Goal: Task Accomplishment & Management: Complete application form

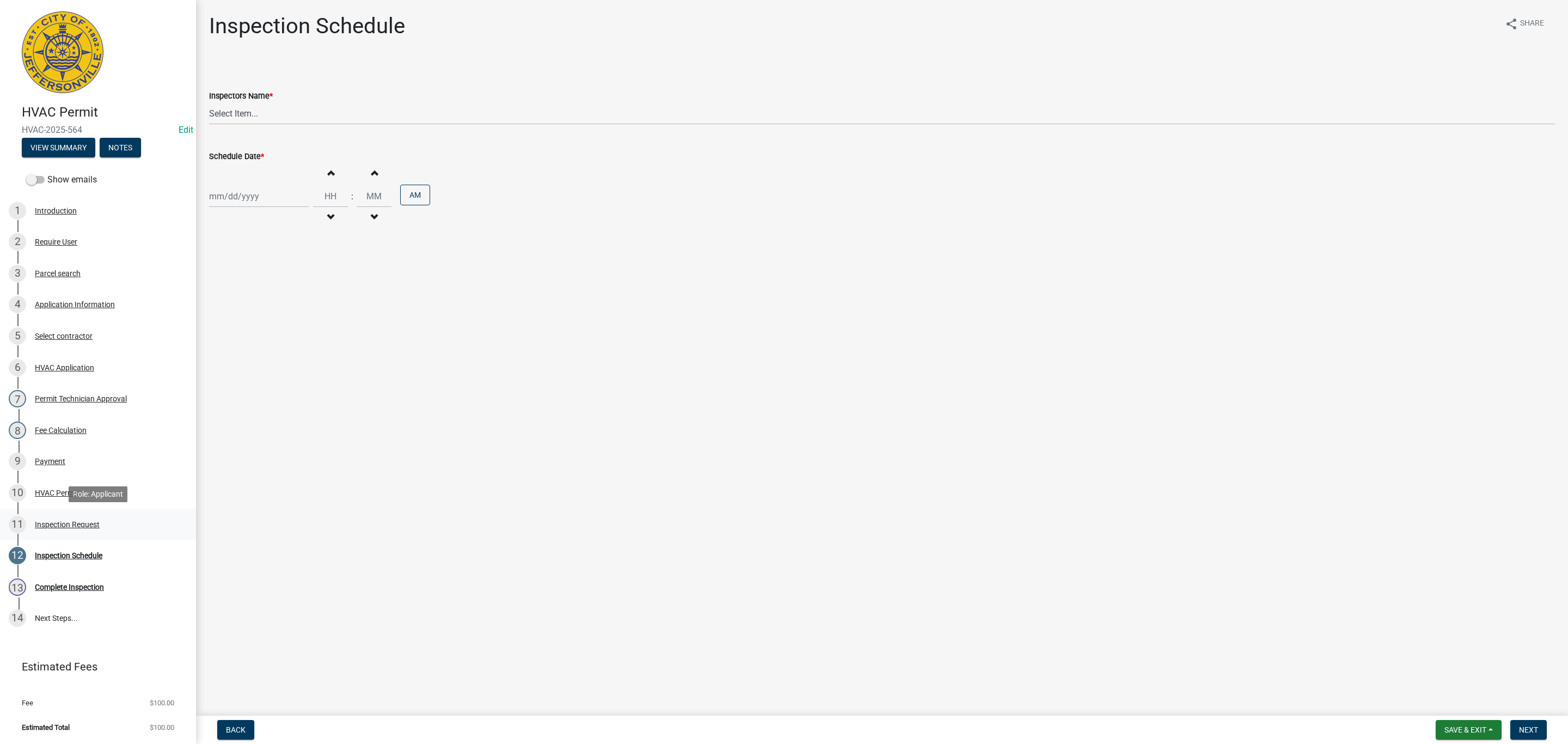
click at [53, 521] on div "Inspection Request" at bounding box center [67, 524] width 64 height 8
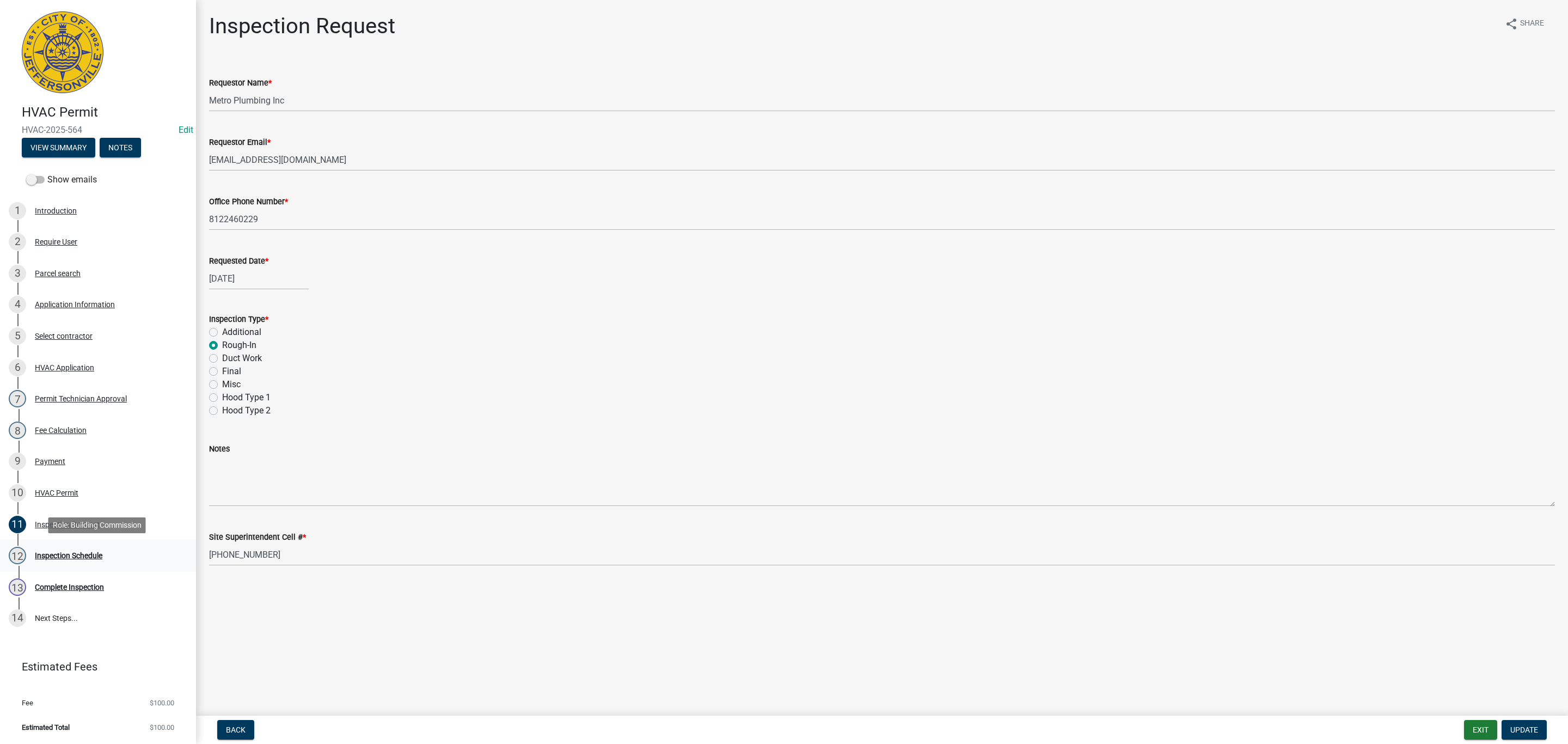
click at [71, 549] on div "12 Inspection Schedule" at bounding box center [93, 555] width 170 height 17
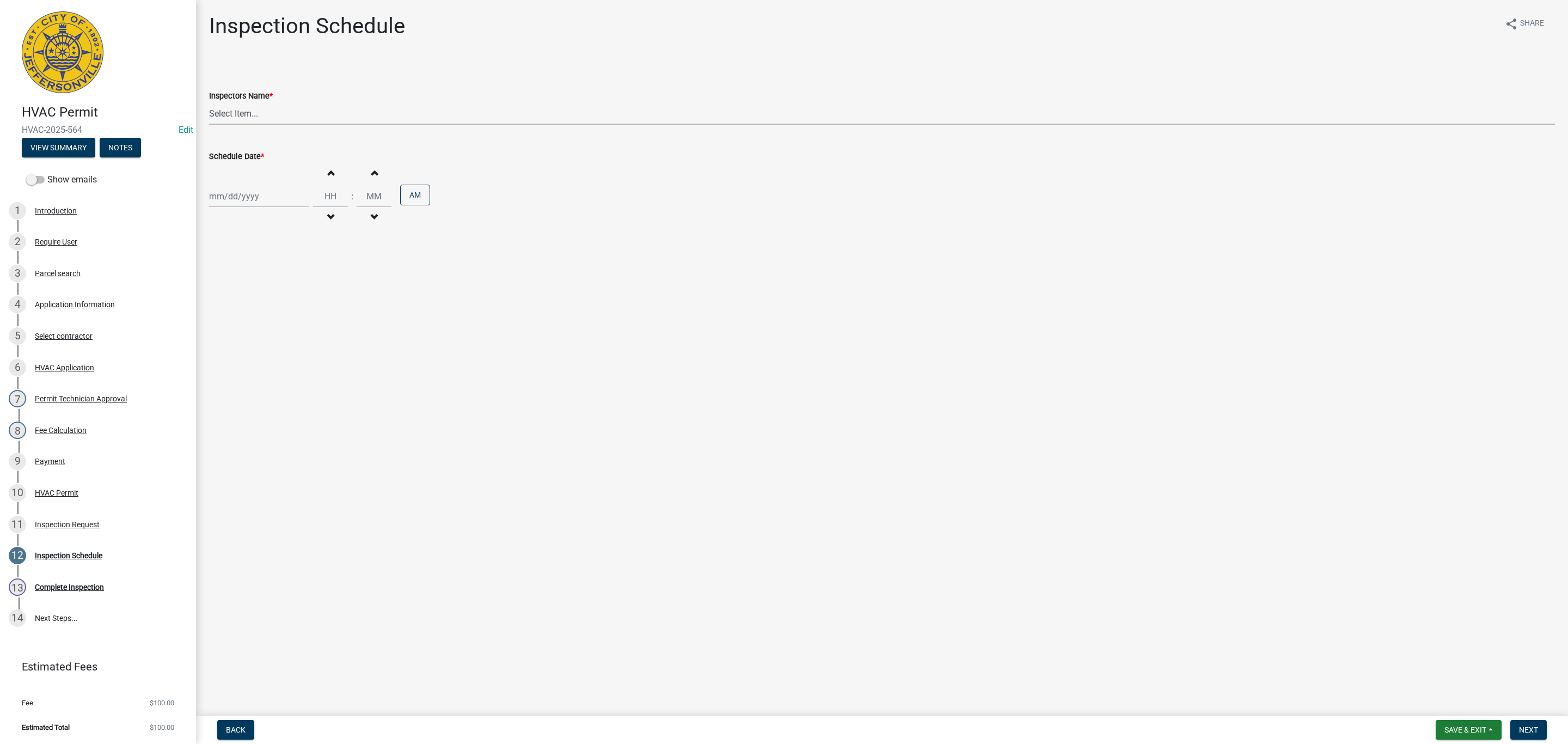
click at [242, 112] on select "Select Item... [PERSON_NAME] ([PERSON_NAME]) [PERSON_NAME] ([PERSON_NAME]) mkru…" at bounding box center [881, 113] width 1346 height 23
select select "13c97fbc-c819-4cee-844a-0db3d3c4db95"
click at [209, 103] on select "Select Item... [PERSON_NAME] ([PERSON_NAME]) [PERSON_NAME] ([PERSON_NAME]) mkru…" at bounding box center [881, 113] width 1346 height 23
click at [238, 207] on div at bounding box center [259, 196] width 99 height 23
select select "10"
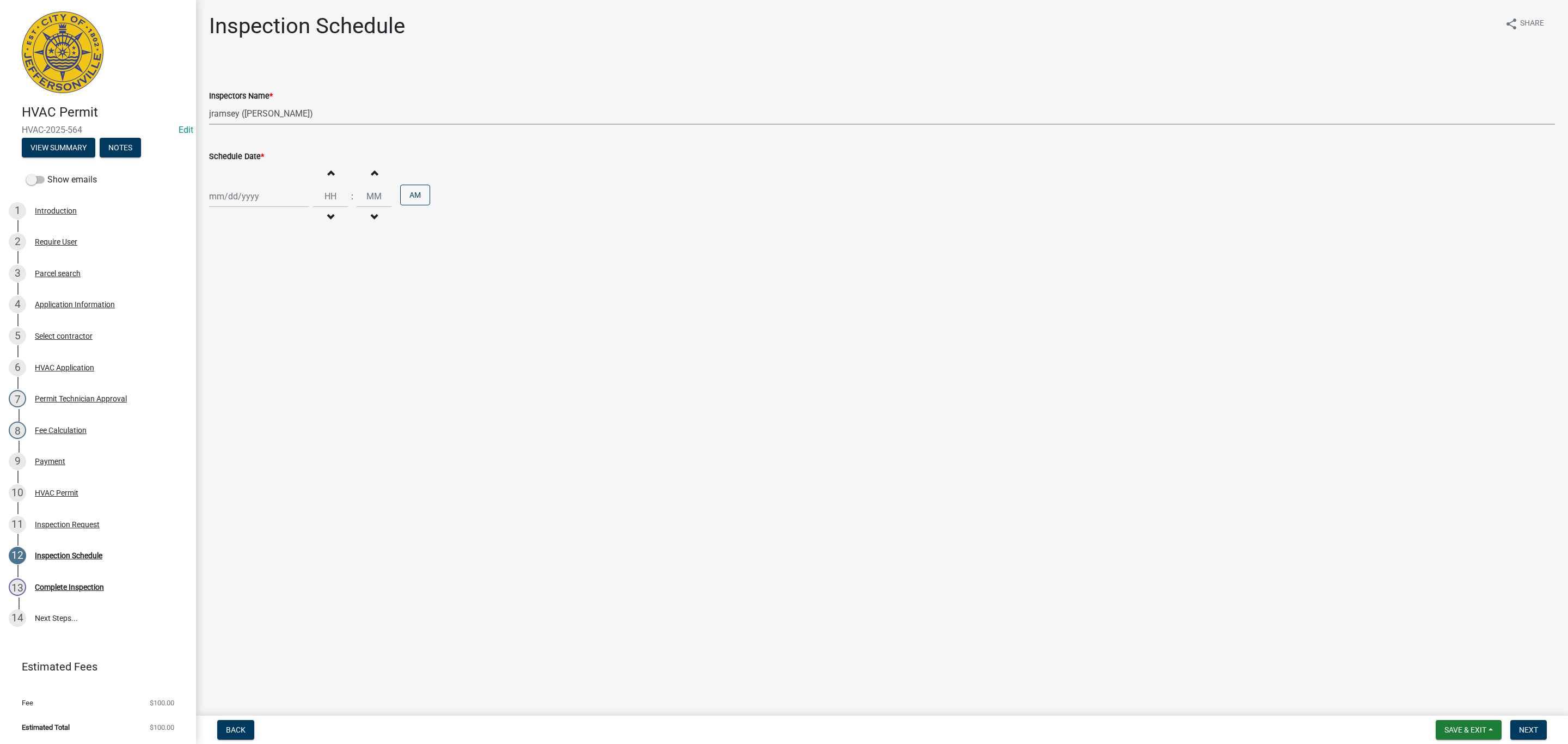
select select "2025"
click at [290, 269] on div "10" at bounding box center [290, 272] width 17 height 17
type input "[DATE]"
click at [1518, 721] on button "Next" at bounding box center [1528, 729] width 37 height 19
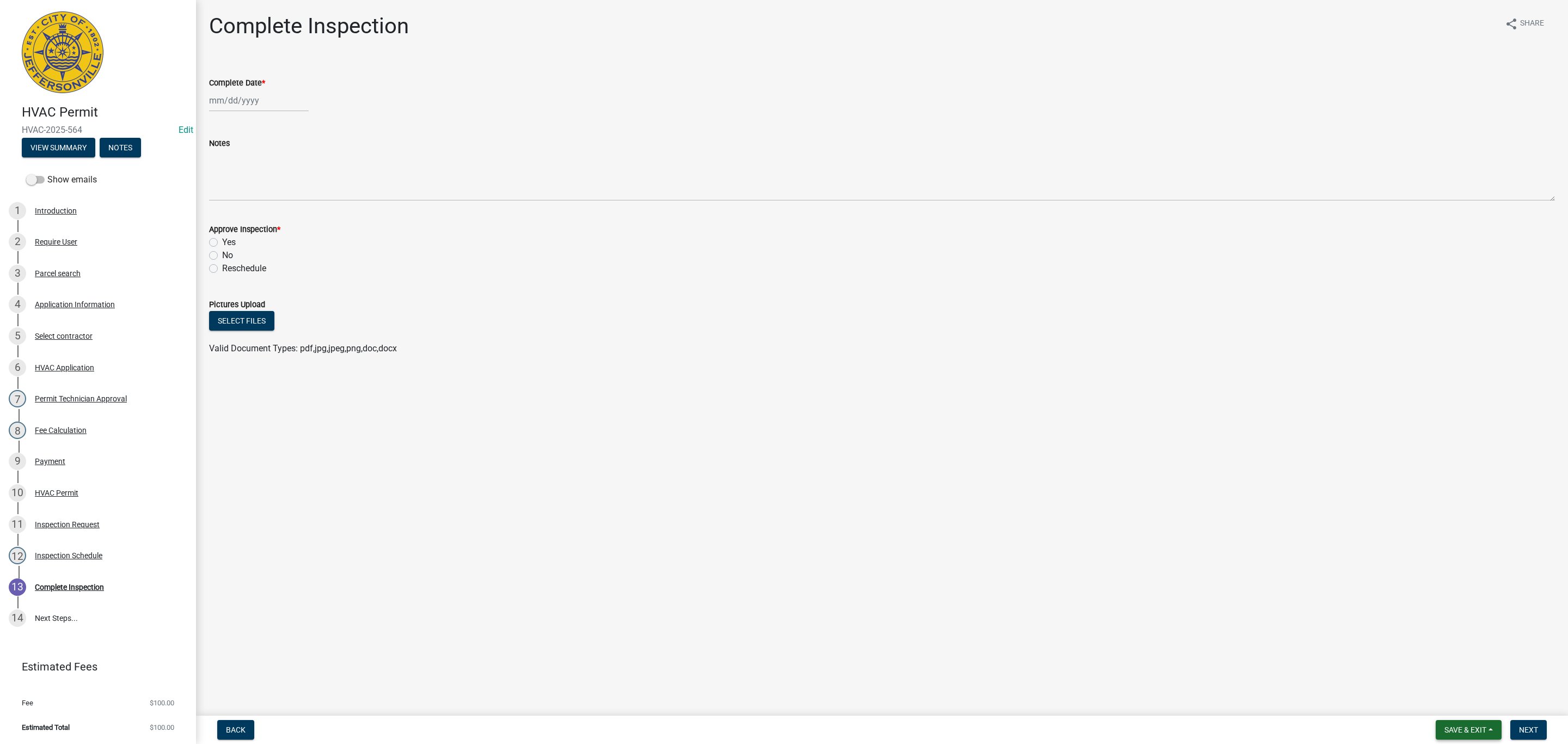
click at [1459, 725] on span "Save & Exit" at bounding box center [1465, 729] width 42 height 9
click at [1449, 711] on button "Save & Exit" at bounding box center [1458, 702] width 87 height 26
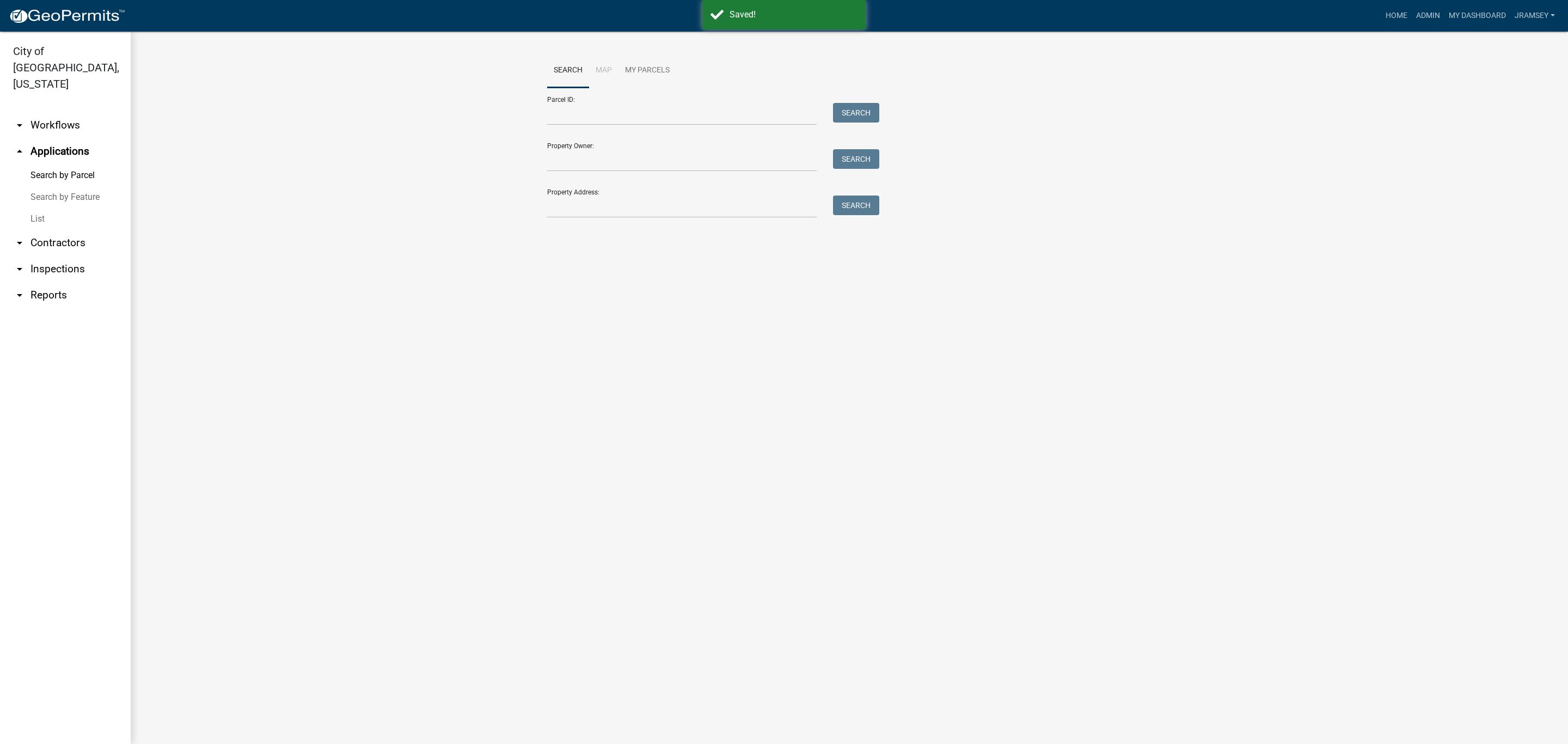
click at [74, 256] on link "arrow_drop_down Inspections" at bounding box center [65, 269] width 130 height 26
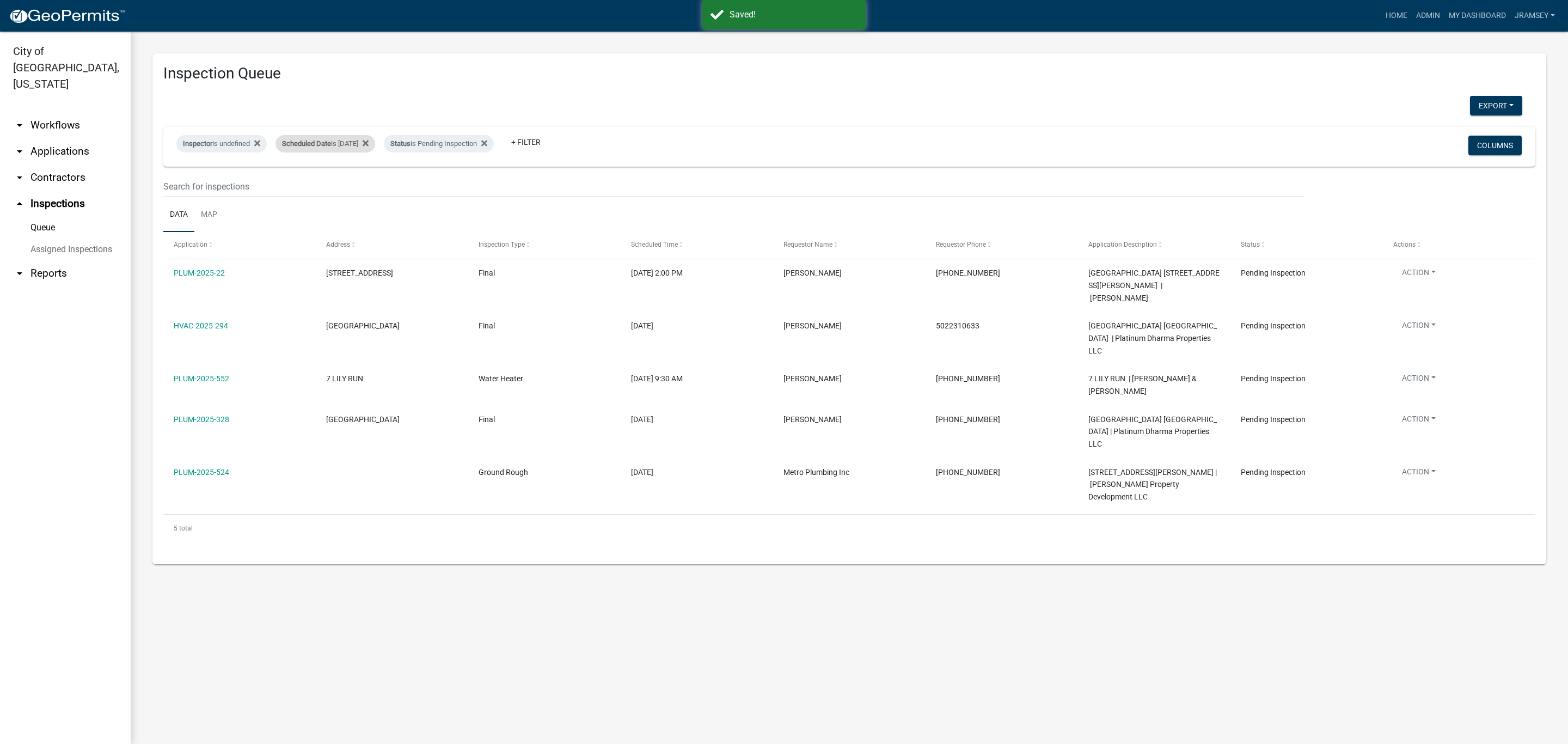
click at [373, 146] on div "Scheduled Date is [DATE]" at bounding box center [325, 144] width 99 height 17
click at [373, 183] on input "[DATE]" at bounding box center [338, 184] width 76 height 23
type input "[DATE]"
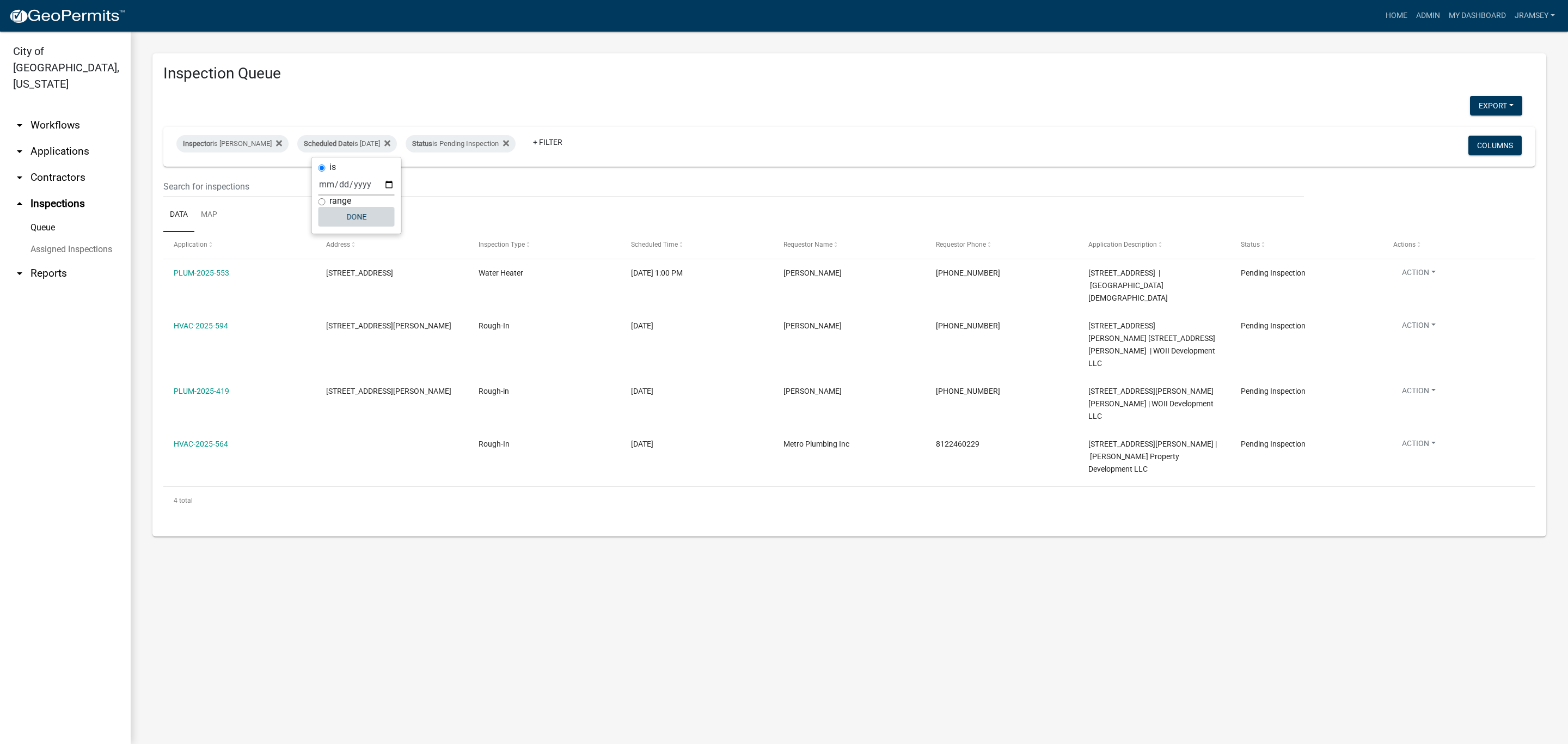
click at [363, 210] on button "Done" at bounding box center [356, 216] width 76 height 19
click at [368, 151] on div "Scheduled Date is [DATE]" at bounding box center [347, 144] width 99 height 17
click at [391, 185] on input "[DATE]" at bounding box center [356, 184] width 76 height 23
type input "[DATE]"
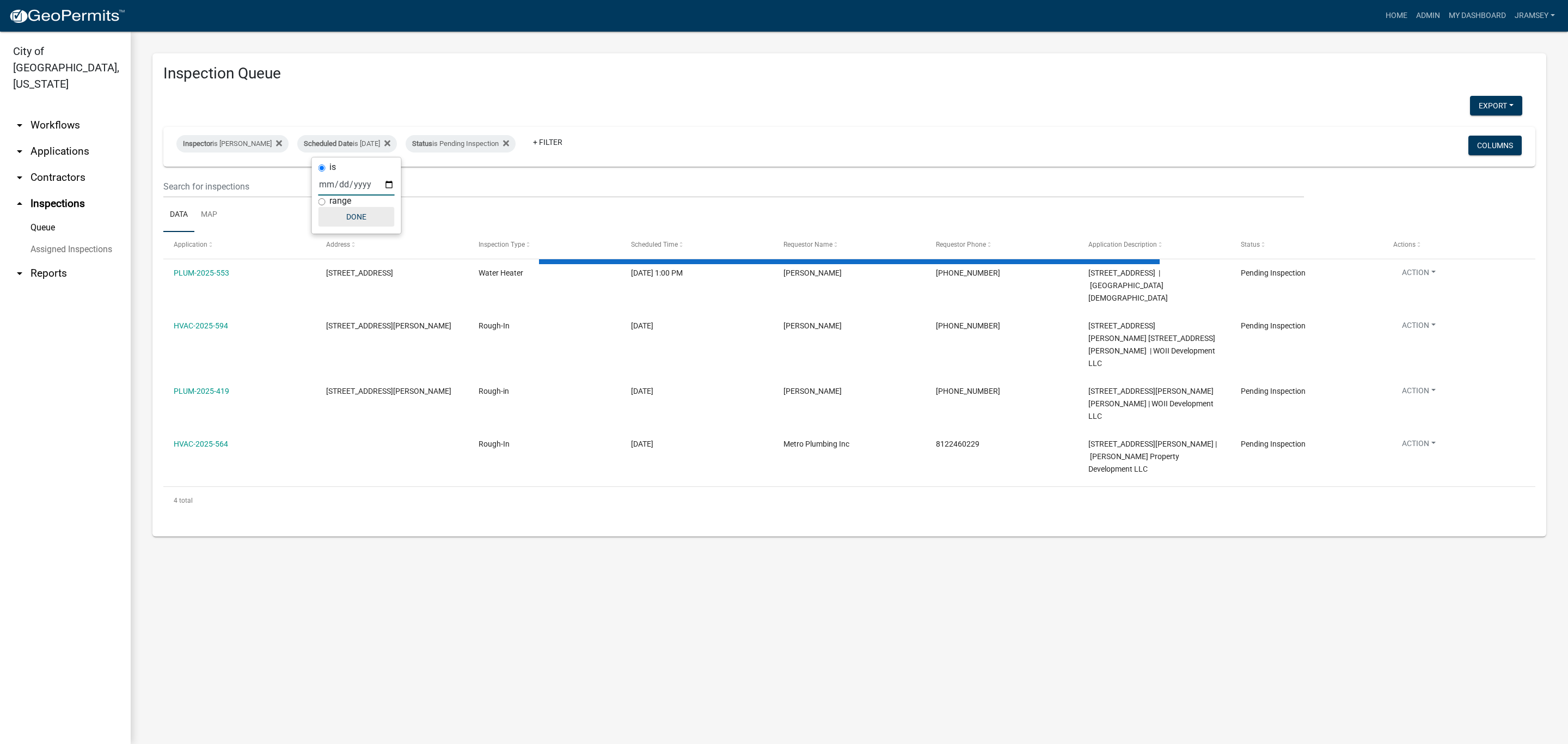
click at [360, 216] on button "Done" at bounding box center [356, 216] width 76 height 19
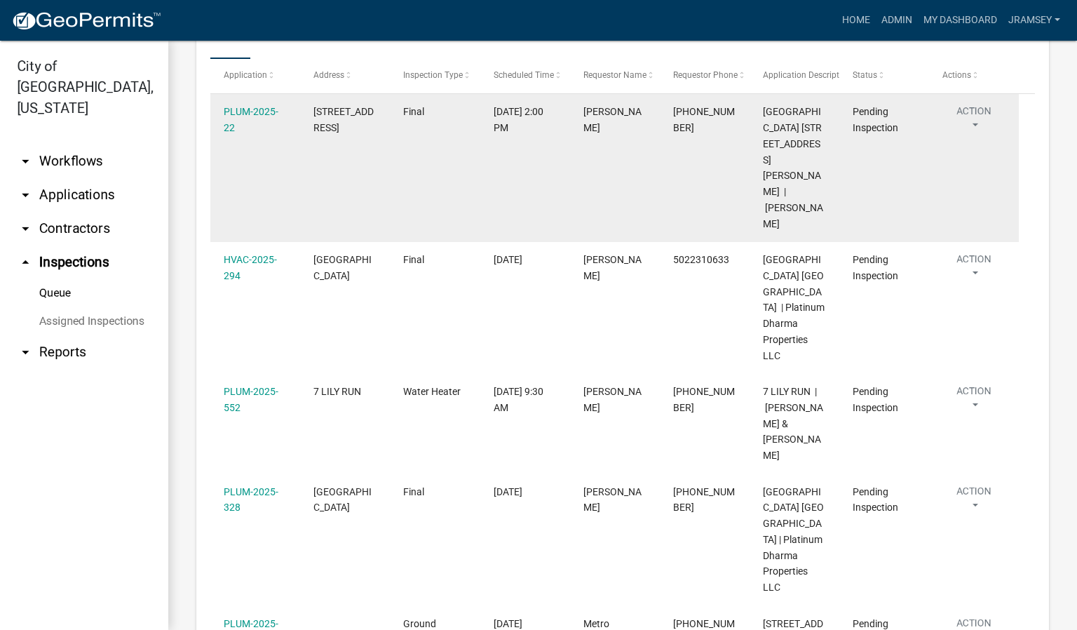
scroll to position [210, 0]
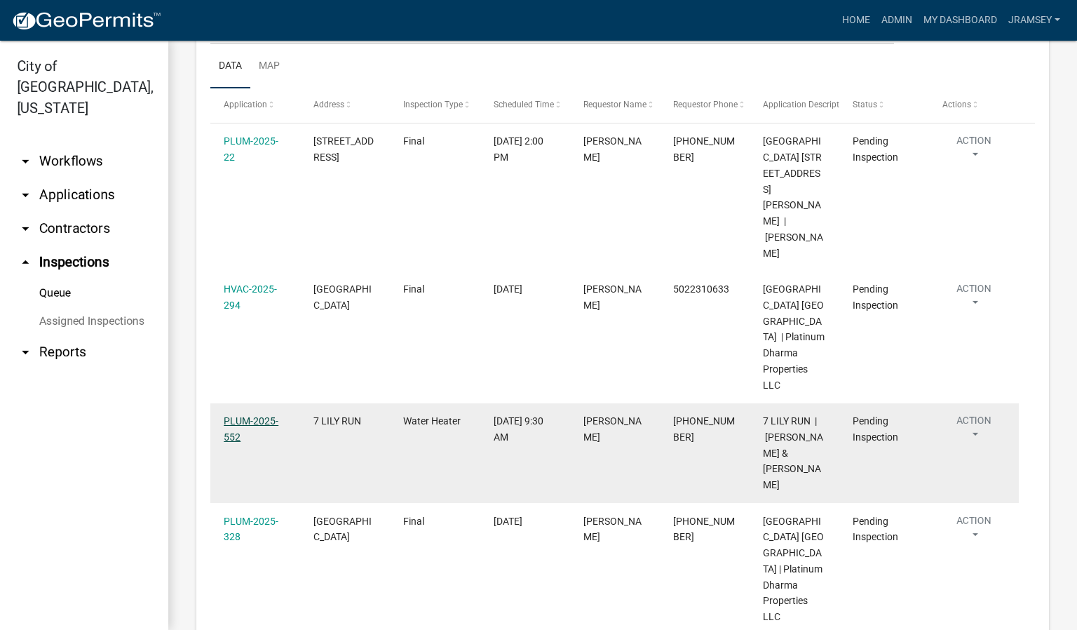
click at [257, 415] on link "PLUM-2025-552" at bounding box center [251, 428] width 55 height 27
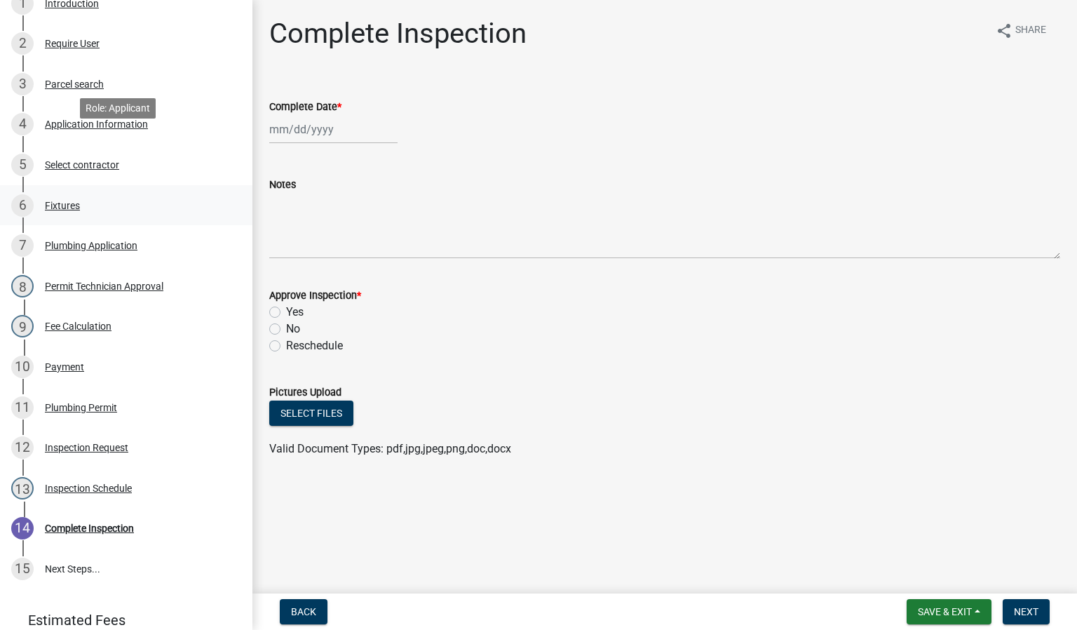
scroll to position [356, 0]
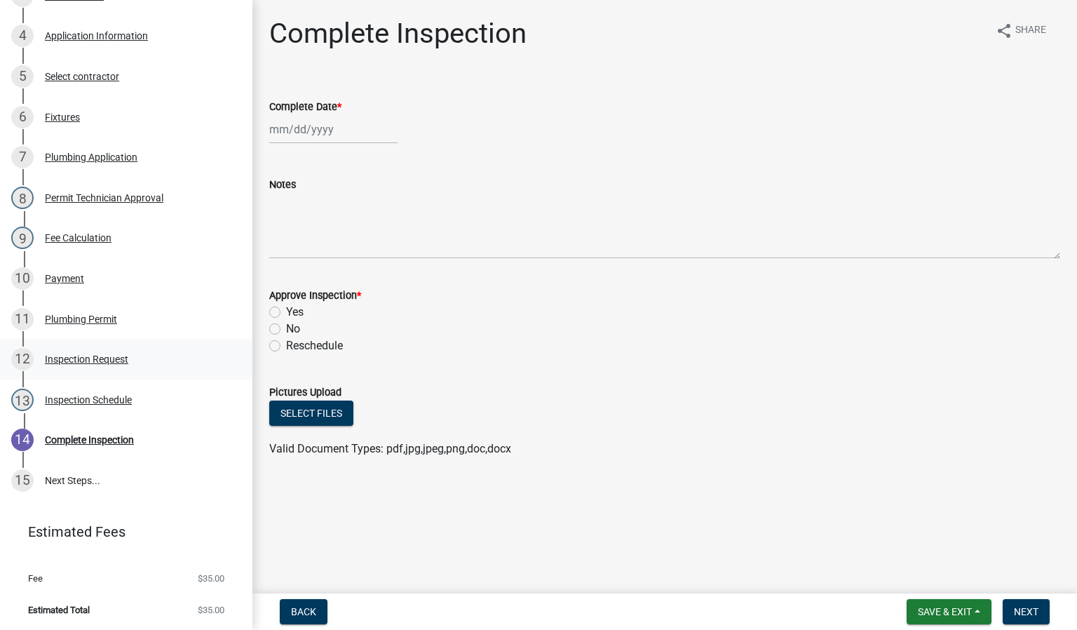
click at [76, 360] on div "Inspection Request" at bounding box center [86, 359] width 83 height 10
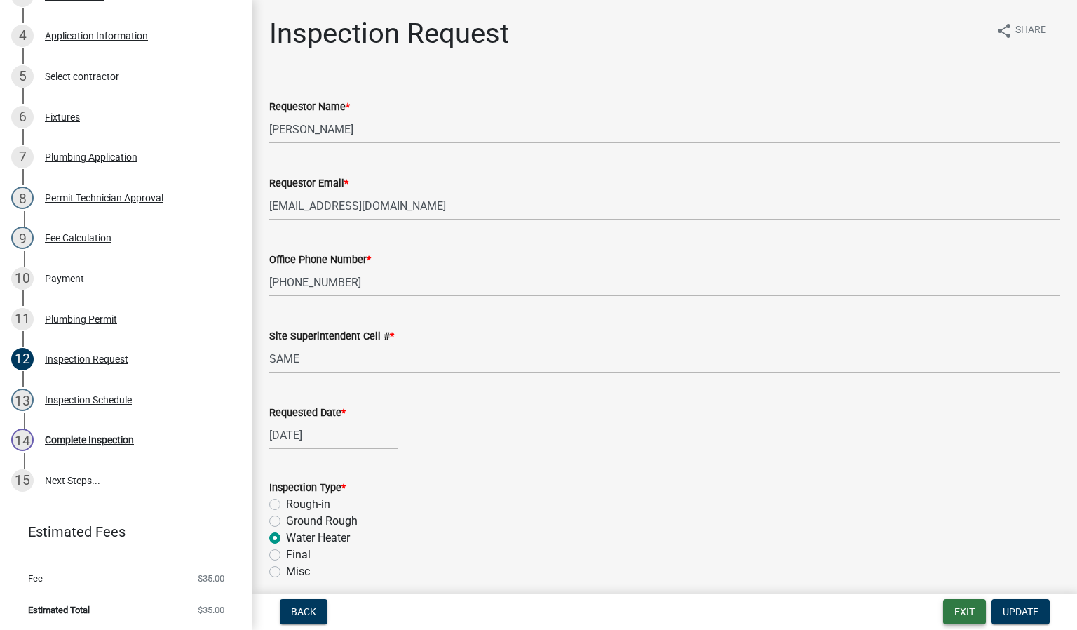
click at [959, 606] on button "Exit" at bounding box center [964, 611] width 43 height 25
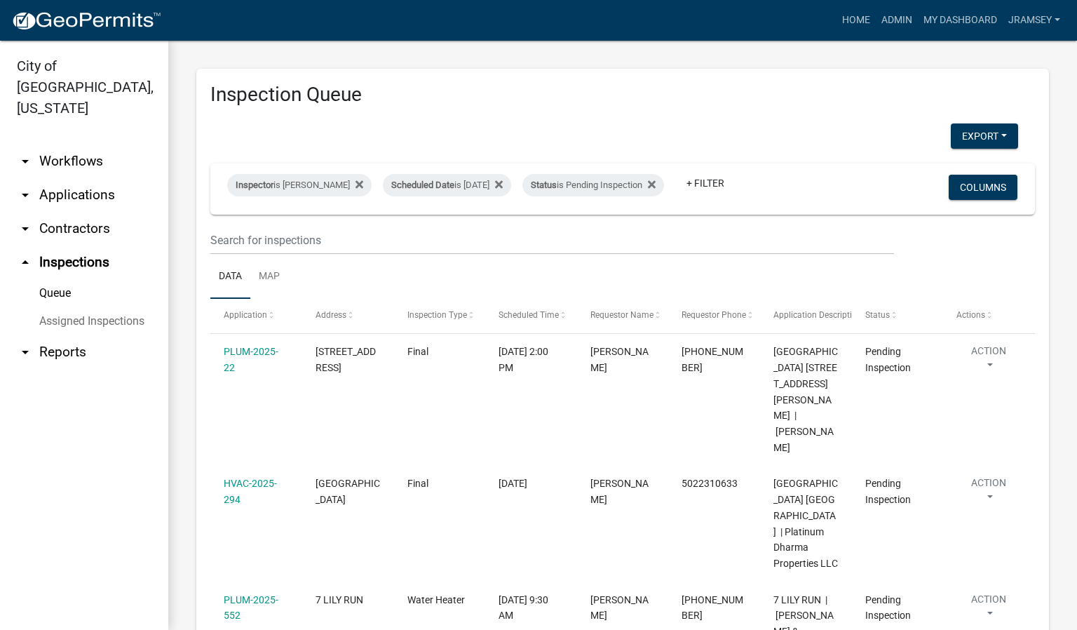
drag, startPoint x: 764, startPoint y: 532, endPoint x: 175, endPoint y: 111, distance: 724.3
click at [175, 111] on div "Inspection Queue Export Excel Format (.xlsx) CSV Format (.csv) Inspector is [PE…" at bounding box center [622, 541] width 909 height 1001
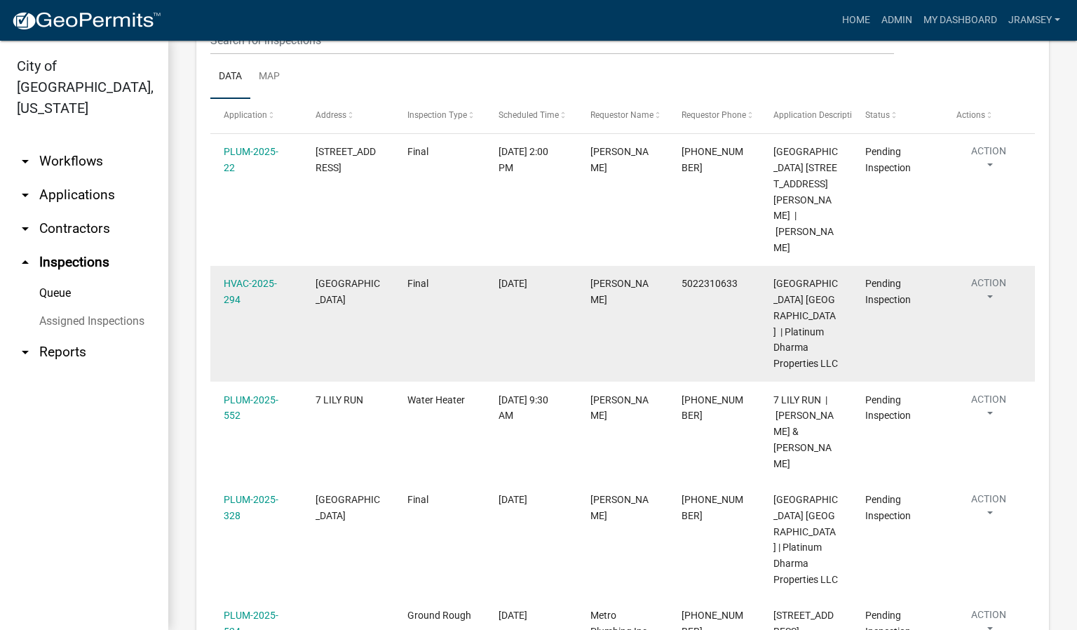
scroll to position [210, 0]
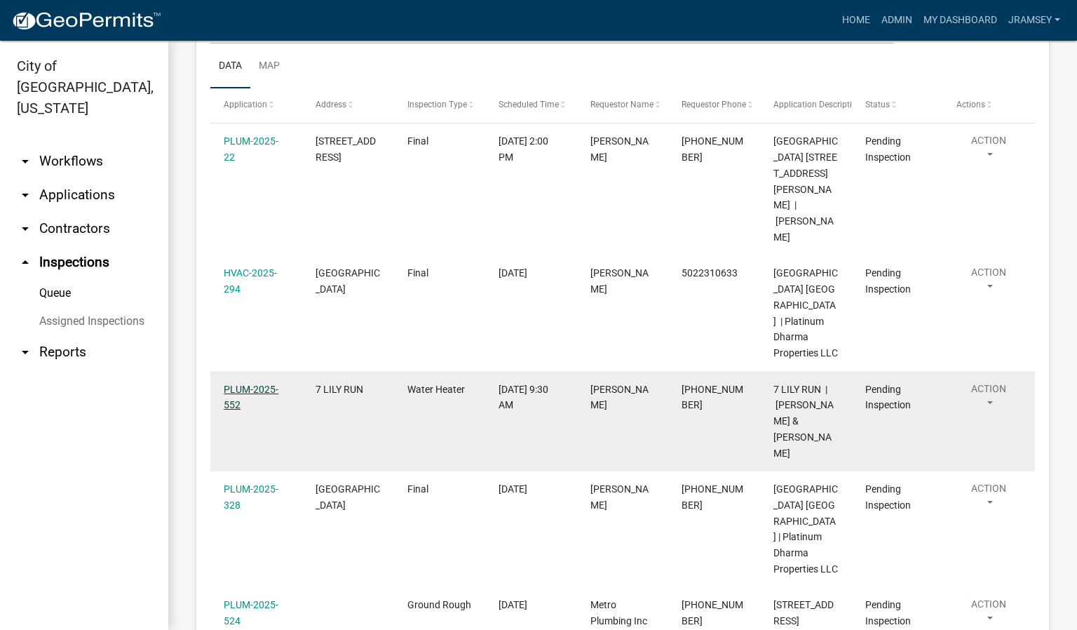
click at [263, 383] on link "PLUM-2025-552" at bounding box center [251, 396] width 55 height 27
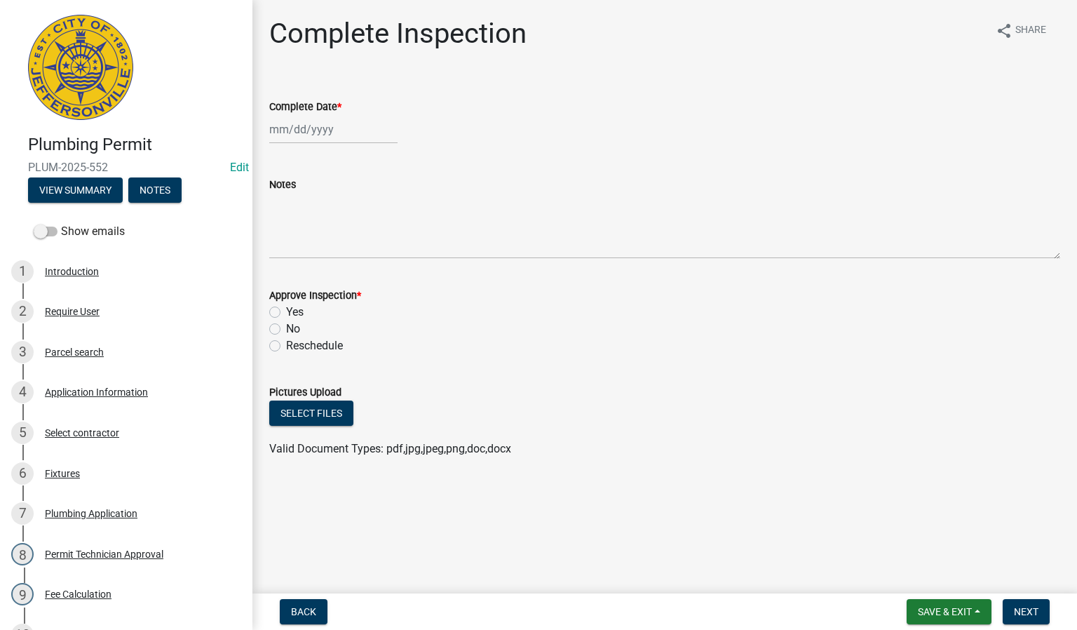
click at [291, 121] on div at bounding box center [333, 129] width 128 height 29
select select "10"
select select "2025"
click at [351, 224] on div "9" at bounding box center [350, 226] width 22 height 22
type input "[DATE]"
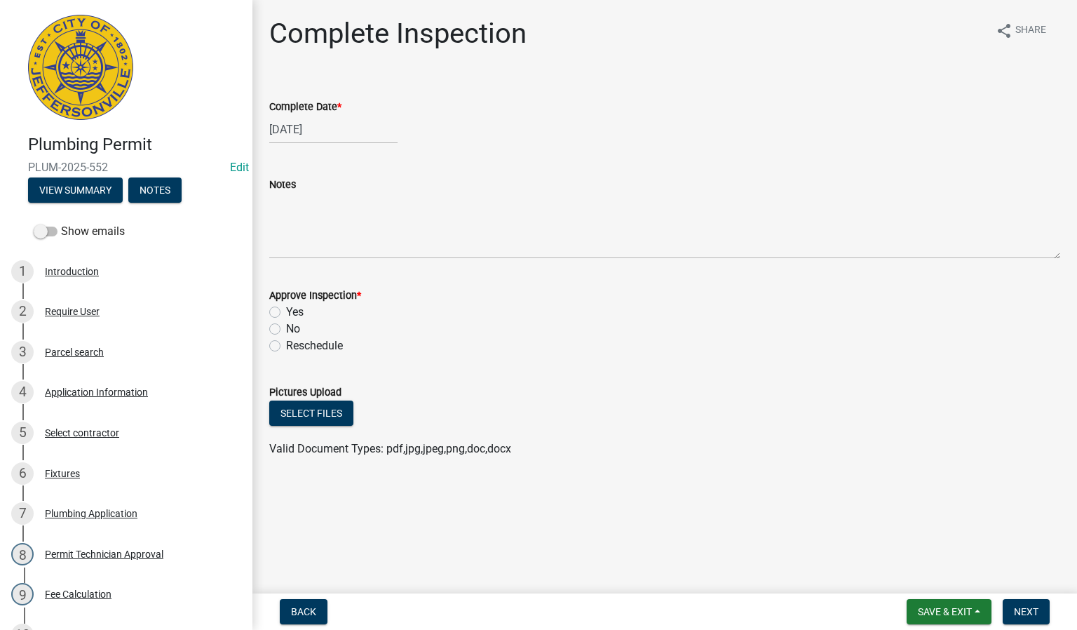
click at [286, 309] on label "Yes" at bounding box center [295, 312] width 18 height 17
click at [286, 309] on input "Yes" at bounding box center [290, 308] width 9 height 9
radio input "true"
click at [1039, 623] on button "Next" at bounding box center [1026, 611] width 47 height 25
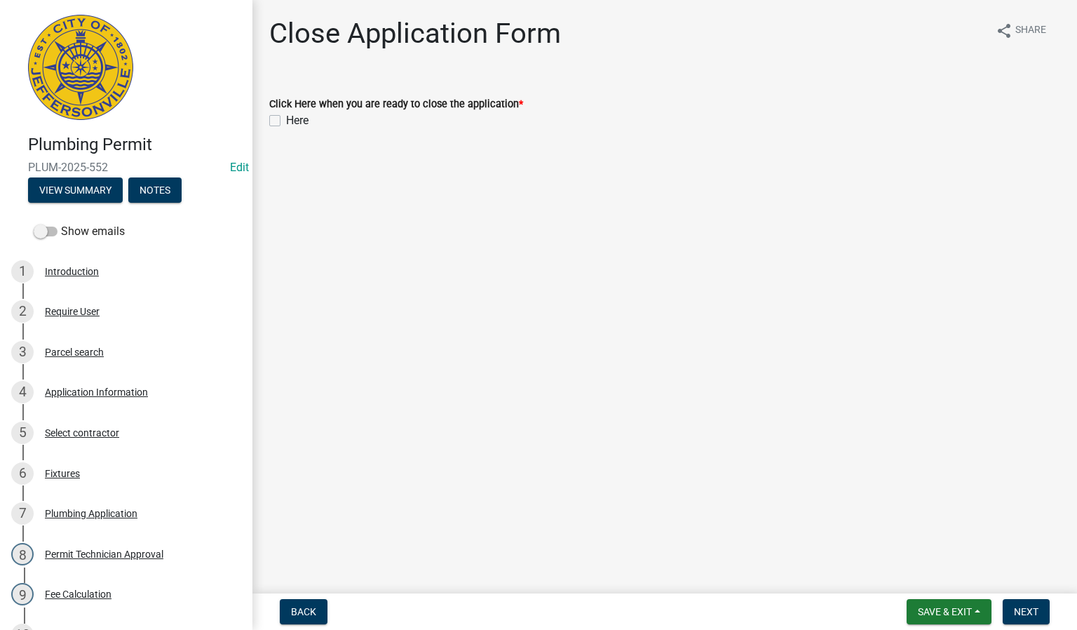
click at [286, 121] on label "Here" at bounding box center [297, 120] width 22 height 17
click at [286, 121] on input "Here" at bounding box center [290, 116] width 9 height 9
checkbox input "true"
click at [1025, 612] on span "Next" at bounding box center [1026, 611] width 25 height 11
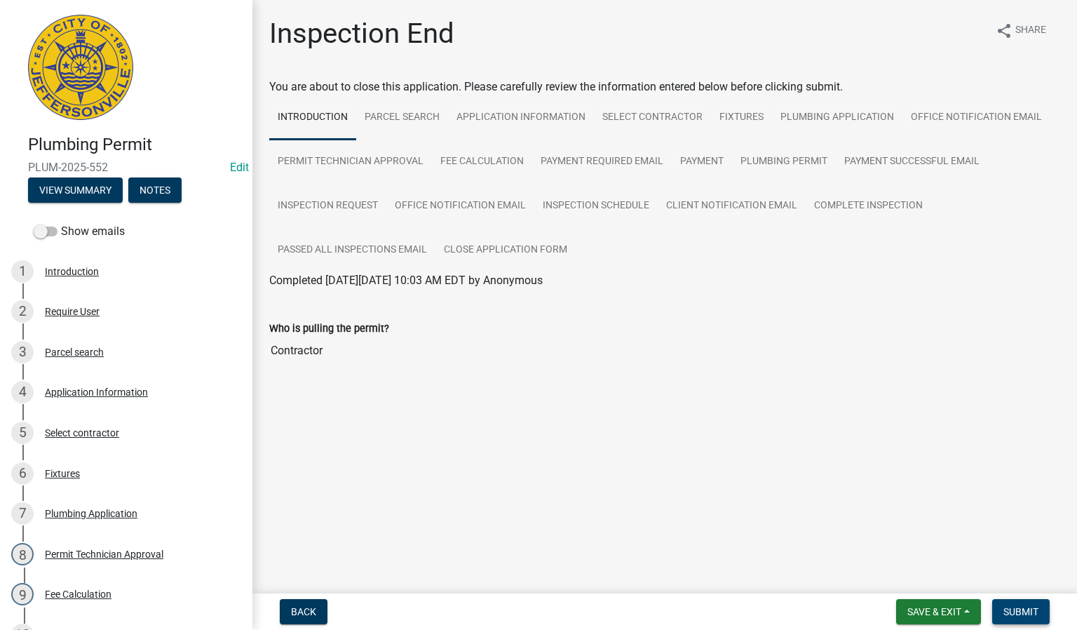
click at [1025, 611] on span "Submit" at bounding box center [1020, 611] width 35 height 11
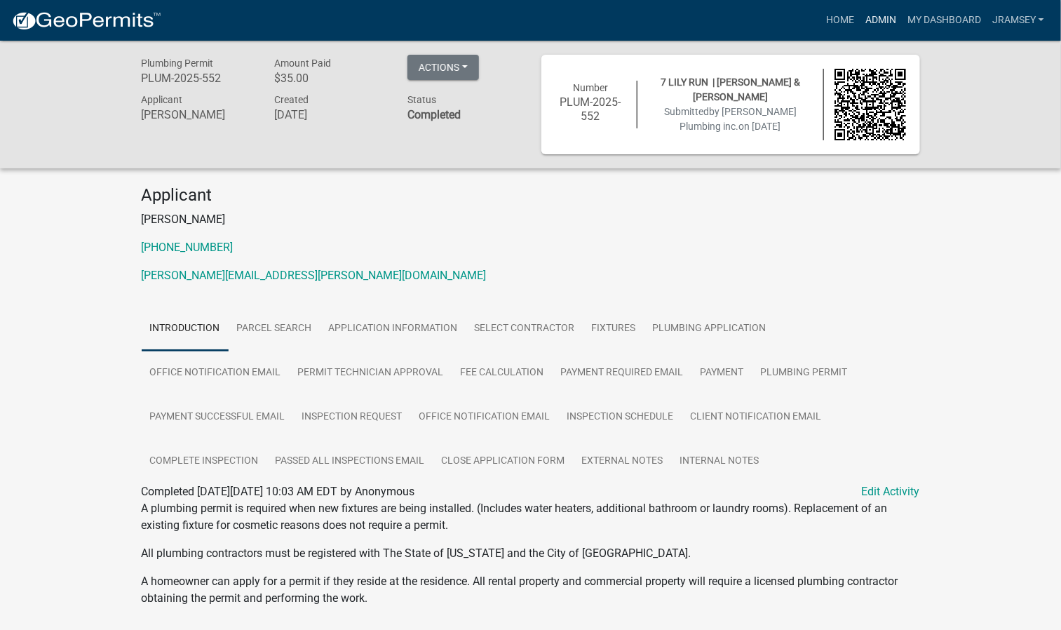
click at [879, 23] on link "Admin" at bounding box center [881, 20] width 42 height 27
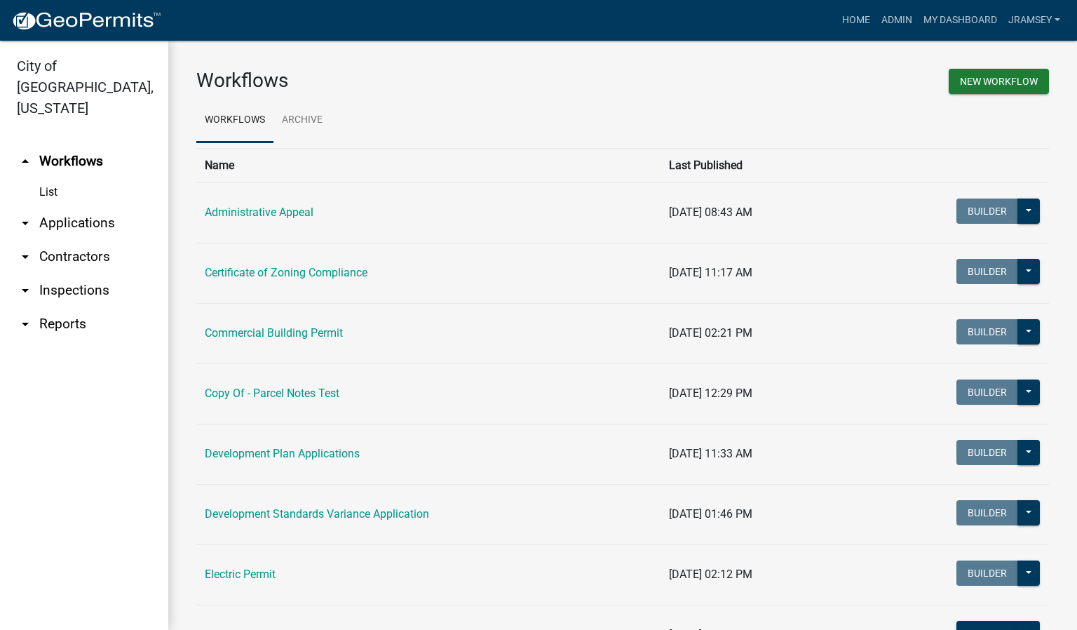
click at [68, 276] on link "arrow_drop_down Inspections" at bounding box center [84, 290] width 168 height 34
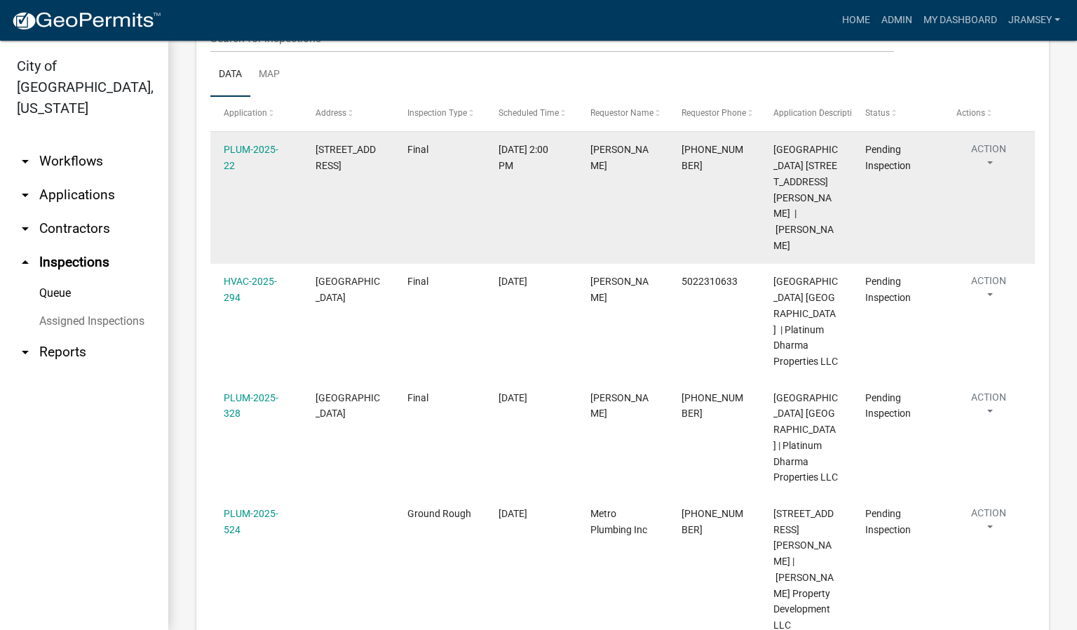
scroll to position [210, 0]
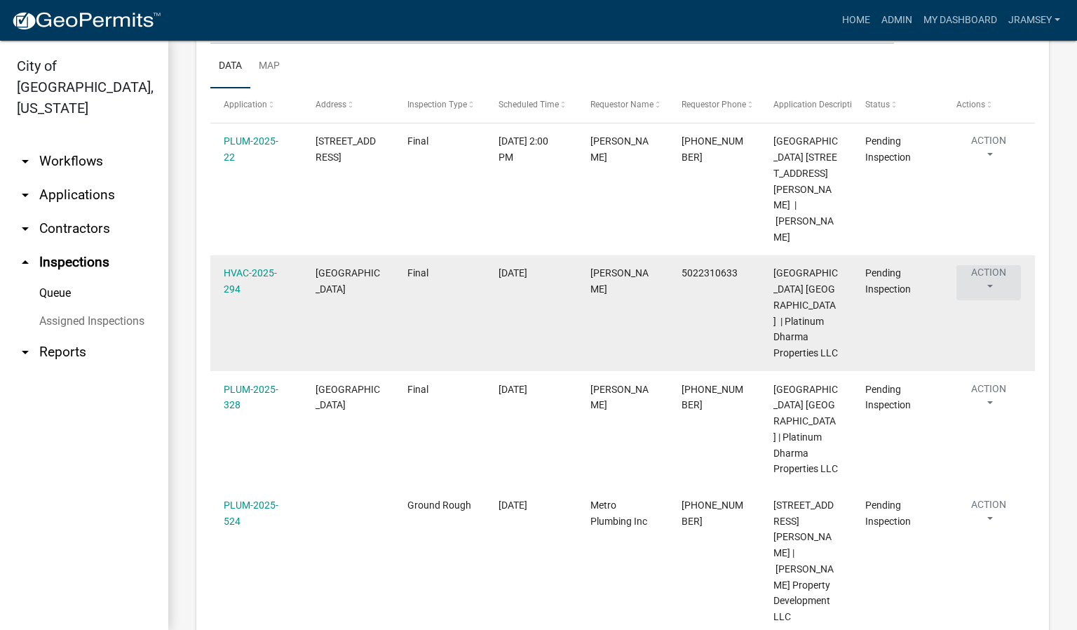
click at [985, 265] on button "Action" at bounding box center [988, 282] width 65 height 35
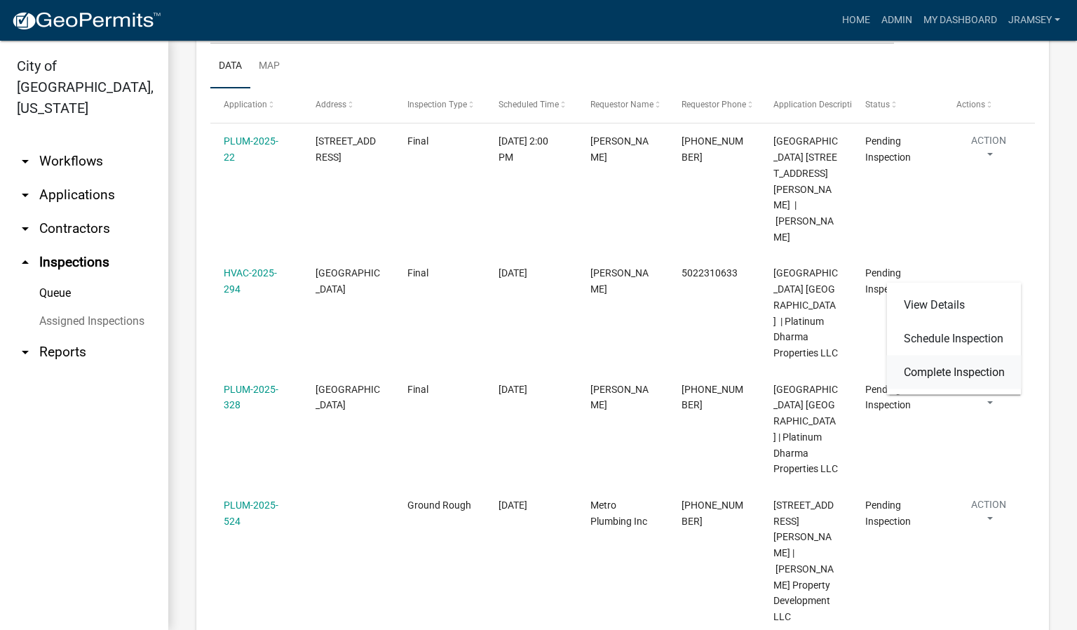
click at [951, 368] on link "Complete Inspection" at bounding box center [954, 372] width 135 height 34
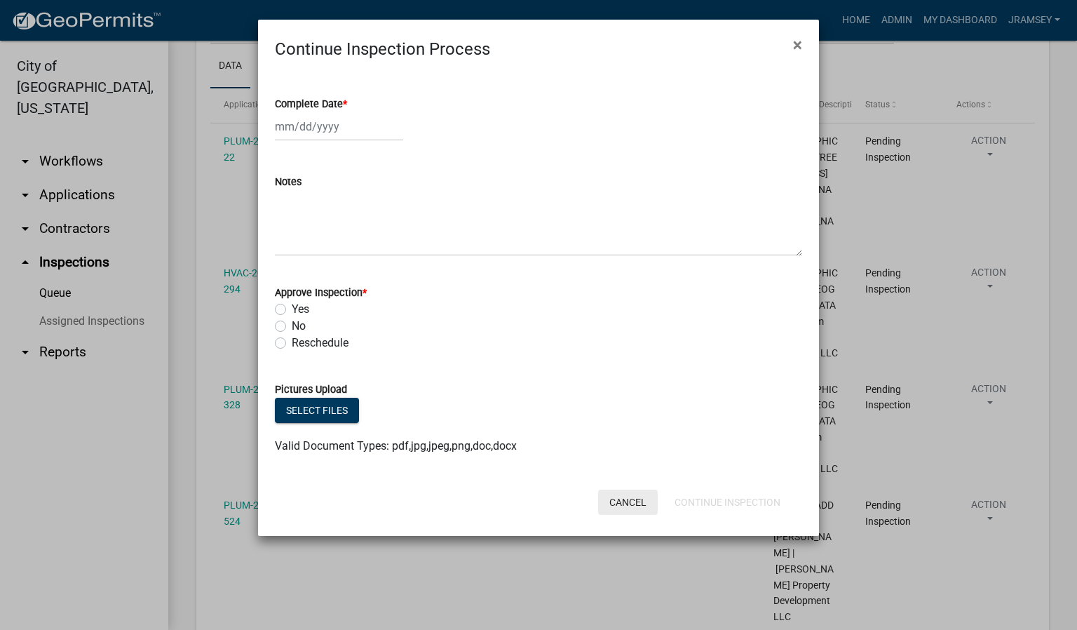
click at [638, 495] on button "Cancel" at bounding box center [628, 501] width 60 height 25
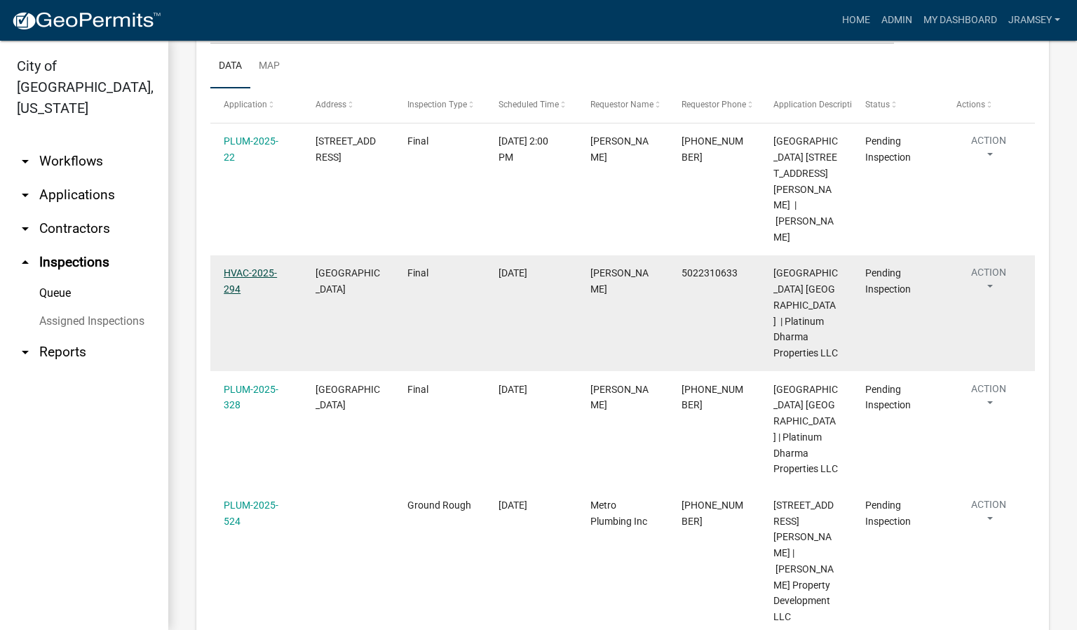
click at [245, 267] on link "HVAC-2025-294" at bounding box center [250, 280] width 53 height 27
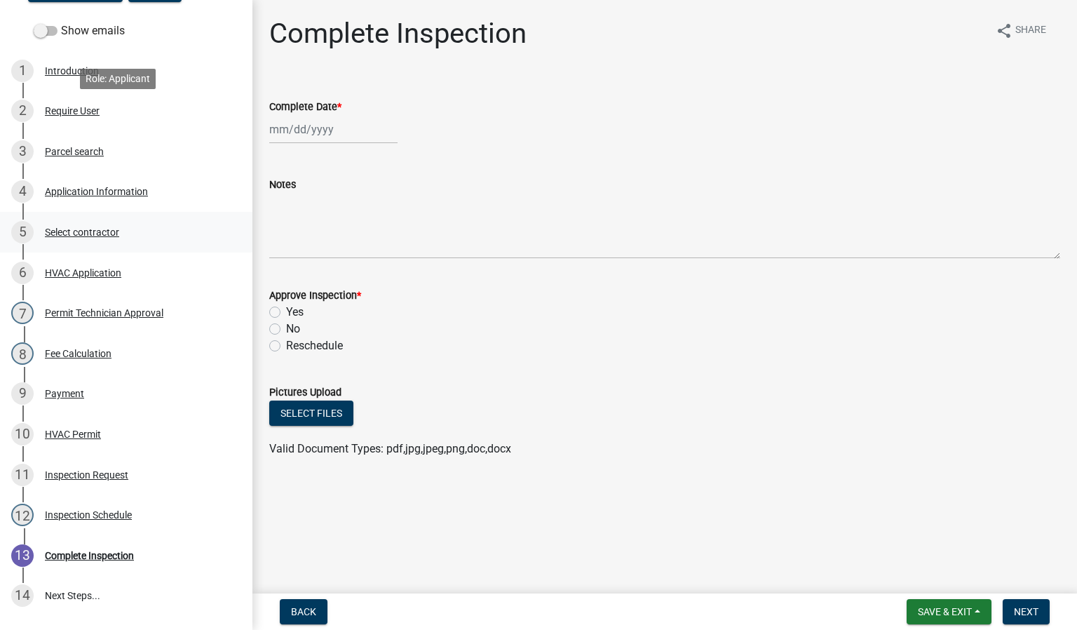
scroll to position [316, 0]
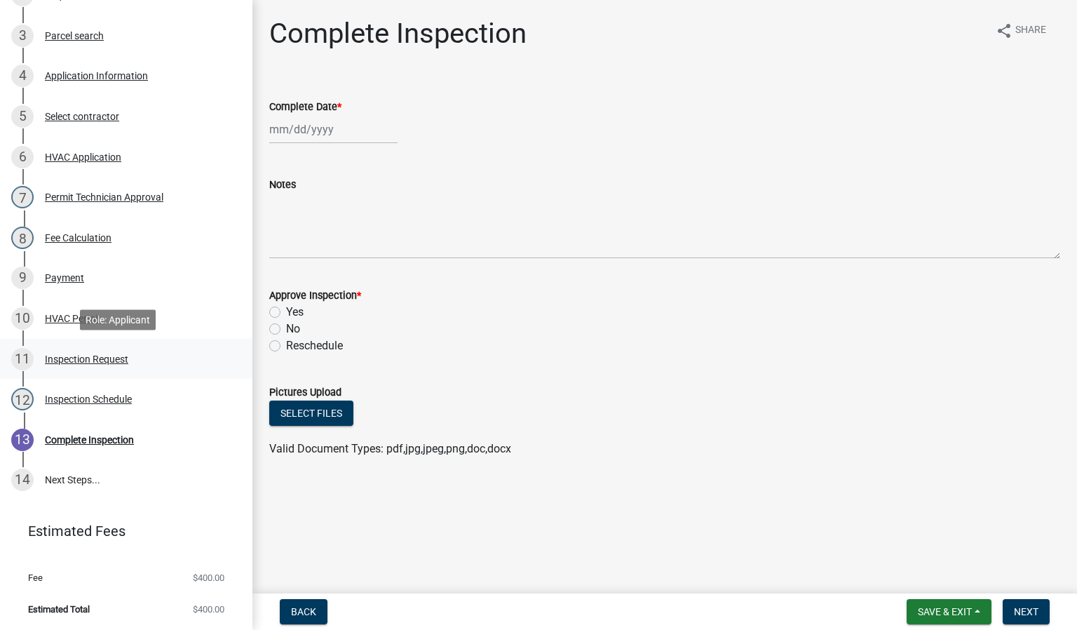
click at [90, 365] on div "11 Inspection Request" at bounding box center [120, 359] width 219 height 22
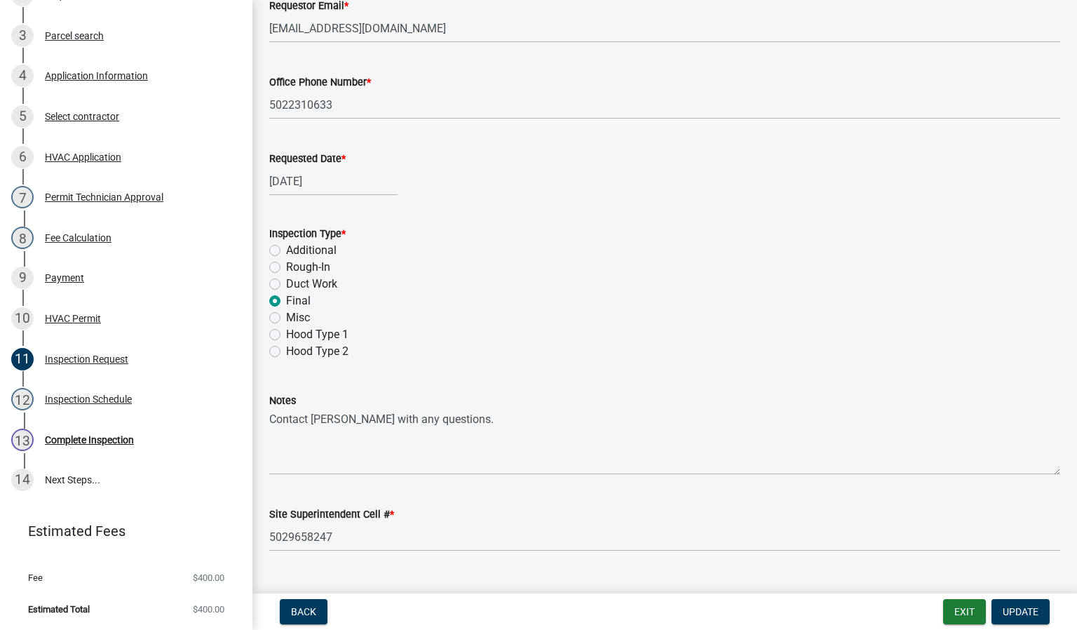
scroll to position [206, 0]
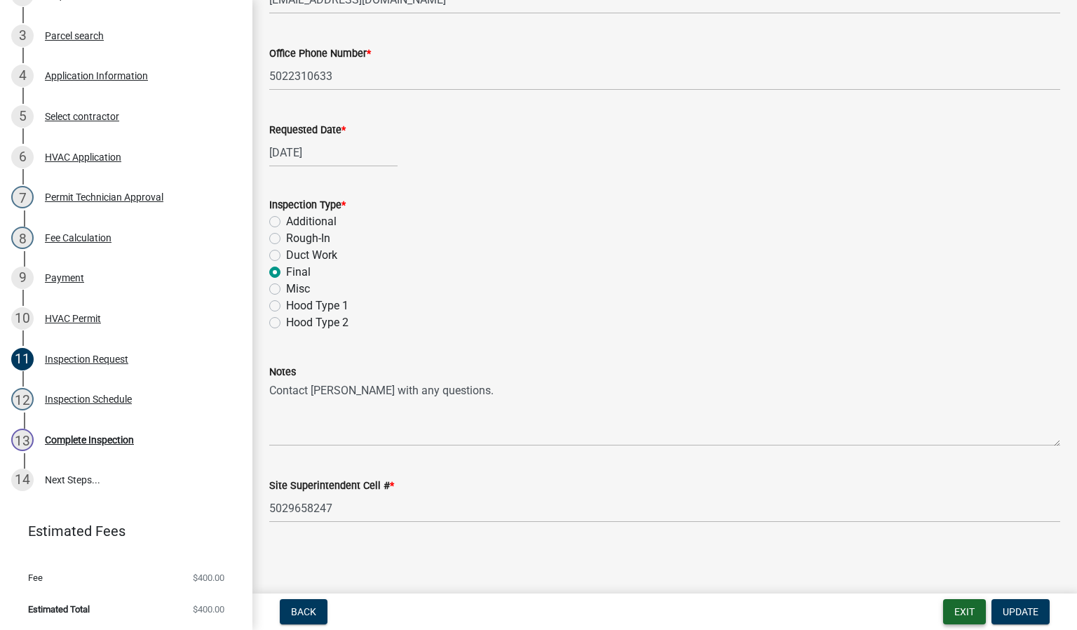
click at [958, 609] on button "Exit" at bounding box center [964, 611] width 43 height 25
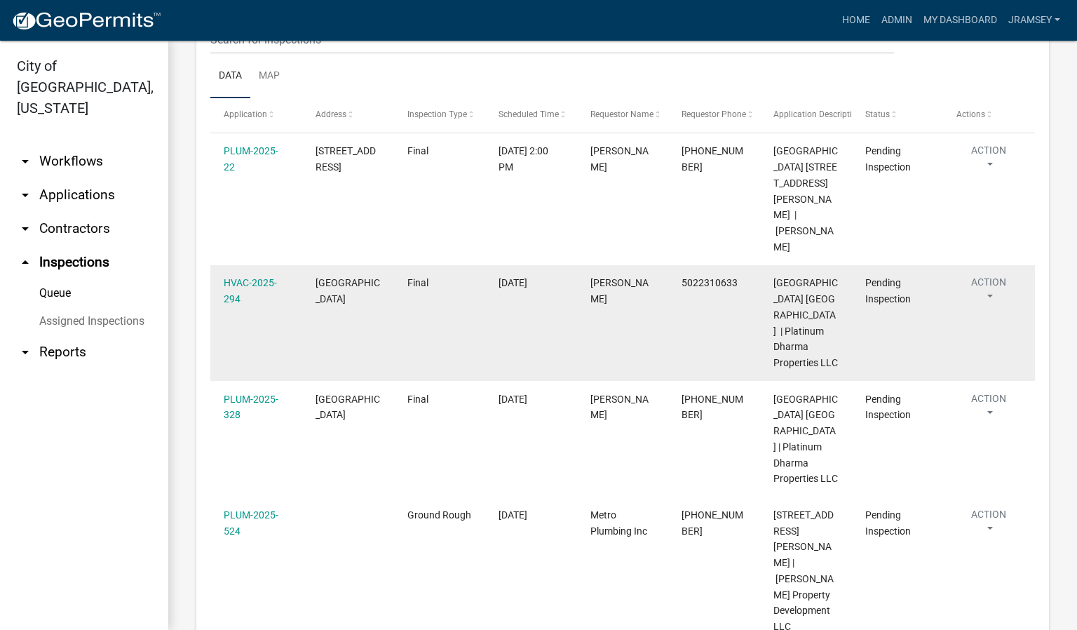
scroll to position [210, 0]
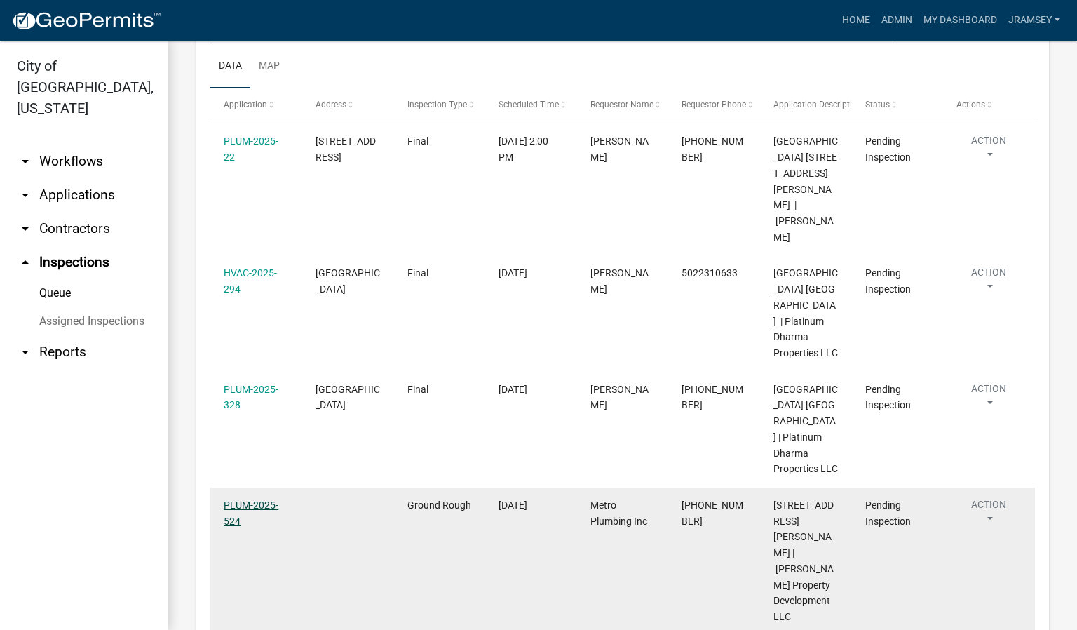
click at [255, 499] on link "PLUM-2025-524" at bounding box center [251, 512] width 55 height 27
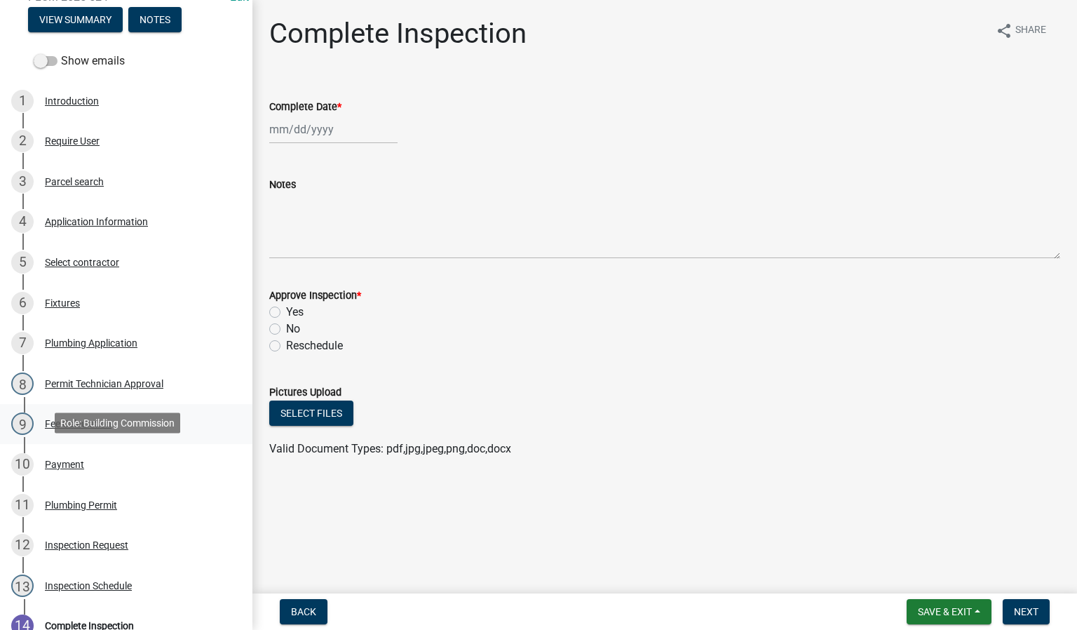
scroll to position [105, 0]
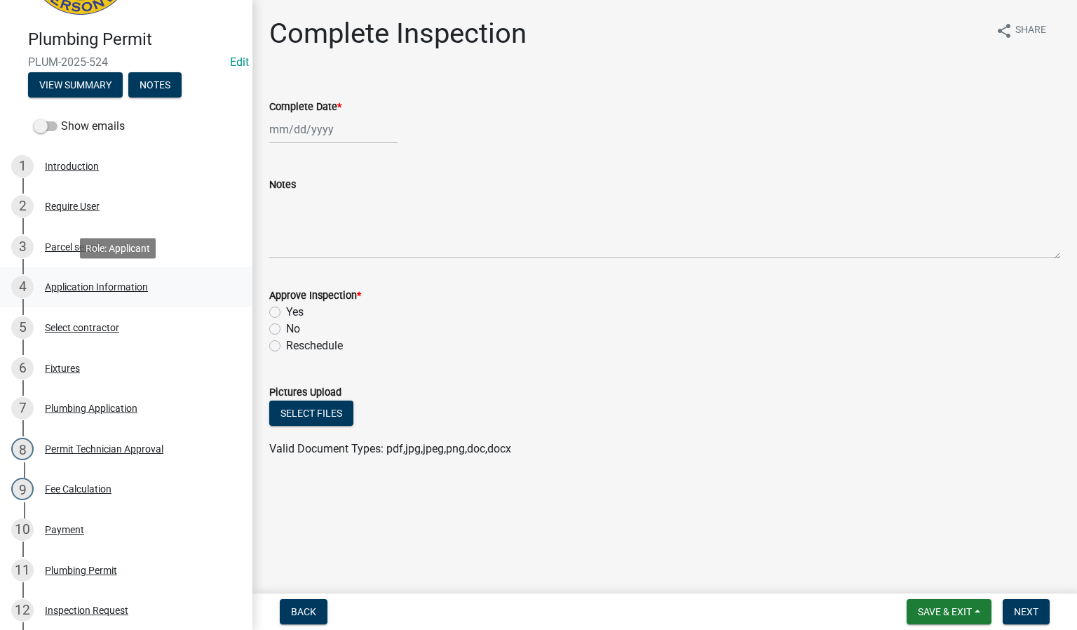
click at [125, 290] on div "Application Information" at bounding box center [96, 287] width 103 height 10
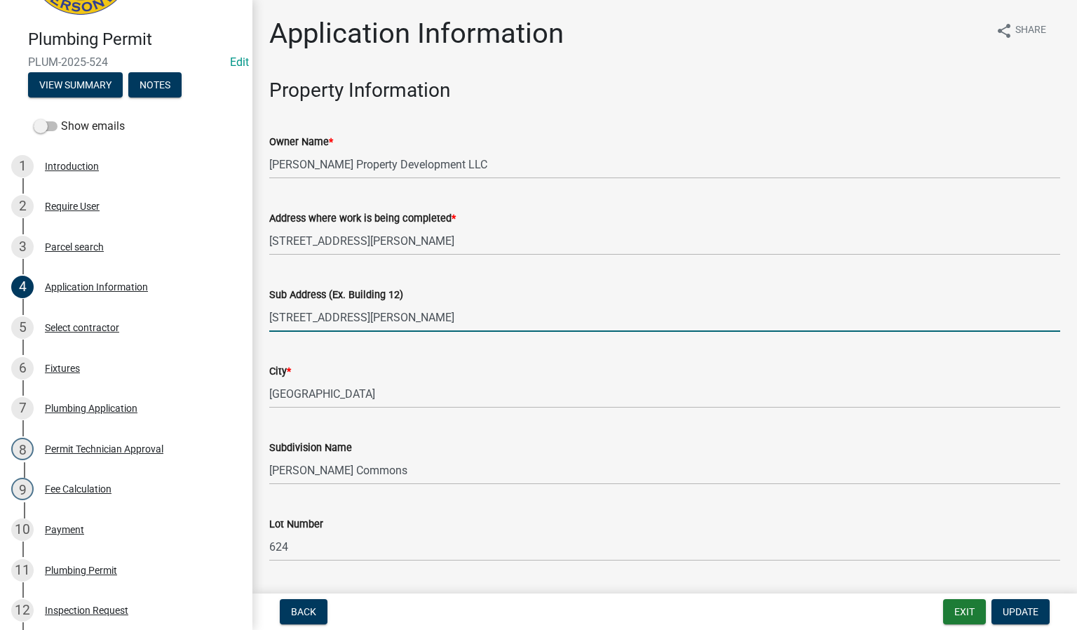
click at [365, 323] on input "[STREET_ADDRESS][PERSON_NAME]" at bounding box center [664, 317] width 791 height 29
type input "[STREET_ADDRESS][PERSON_NAME]"
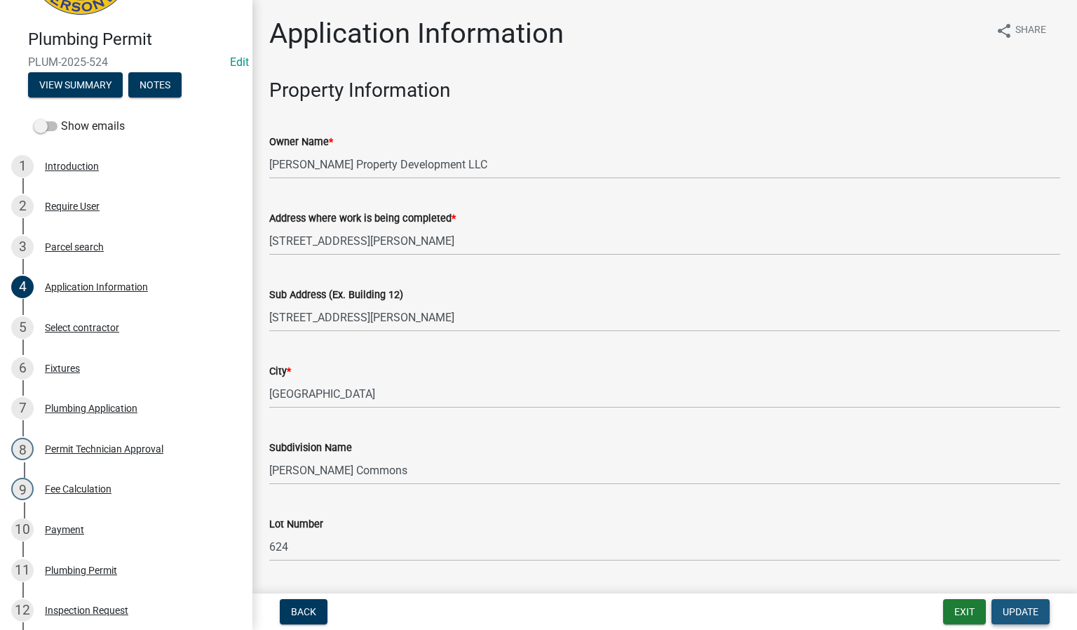
click at [1005, 612] on span "Update" at bounding box center [1021, 611] width 36 height 11
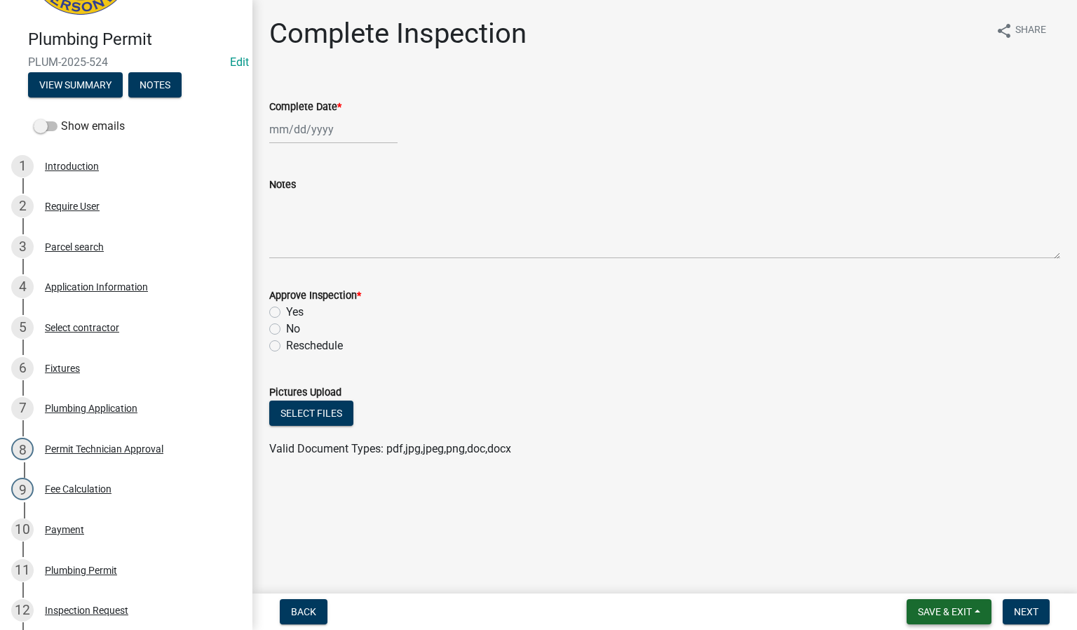
click at [941, 604] on button "Save & Exit" at bounding box center [949, 611] width 85 height 25
click at [909, 578] on button "Save & Exit" at bounding box center [935, 576] width 112 height 34
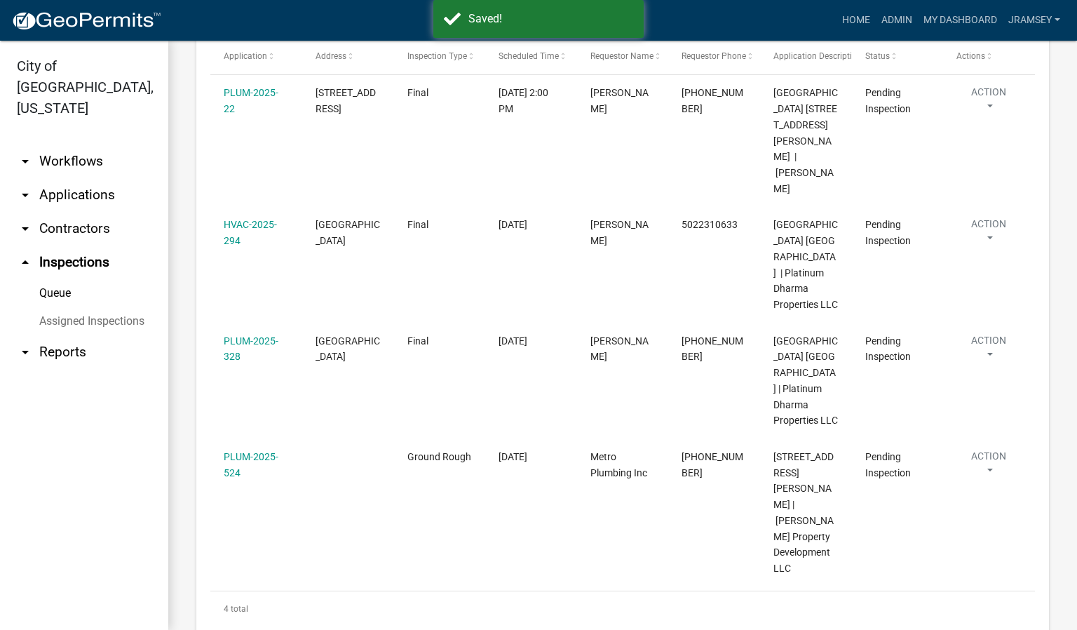
scroll to position [259, 0]
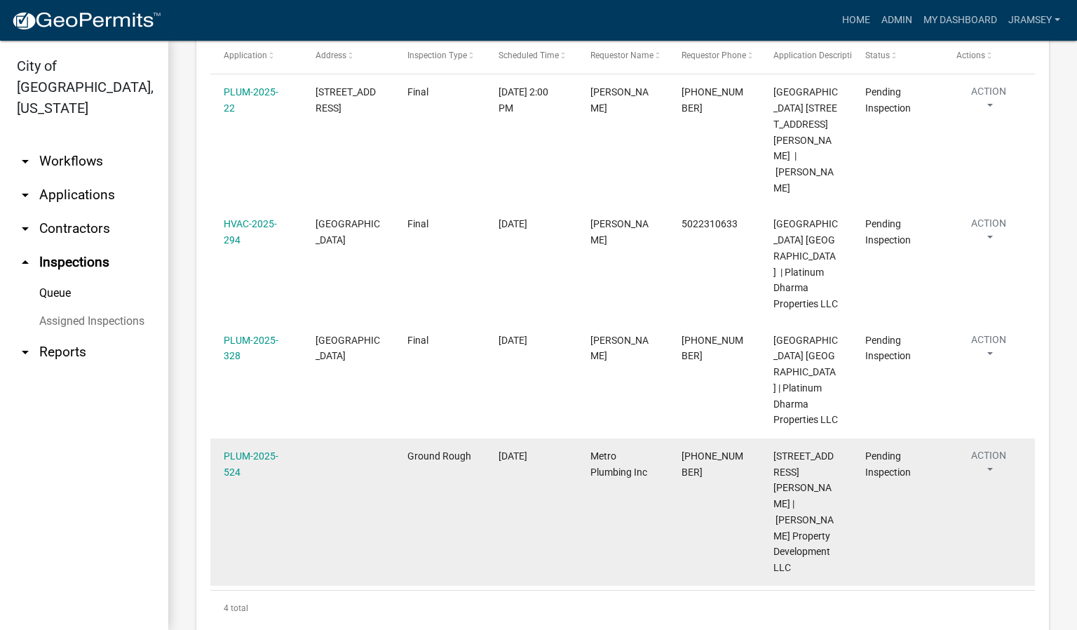
click at [989, 448] on button "Action" at bounding box center [988, 465] width 65 height 35
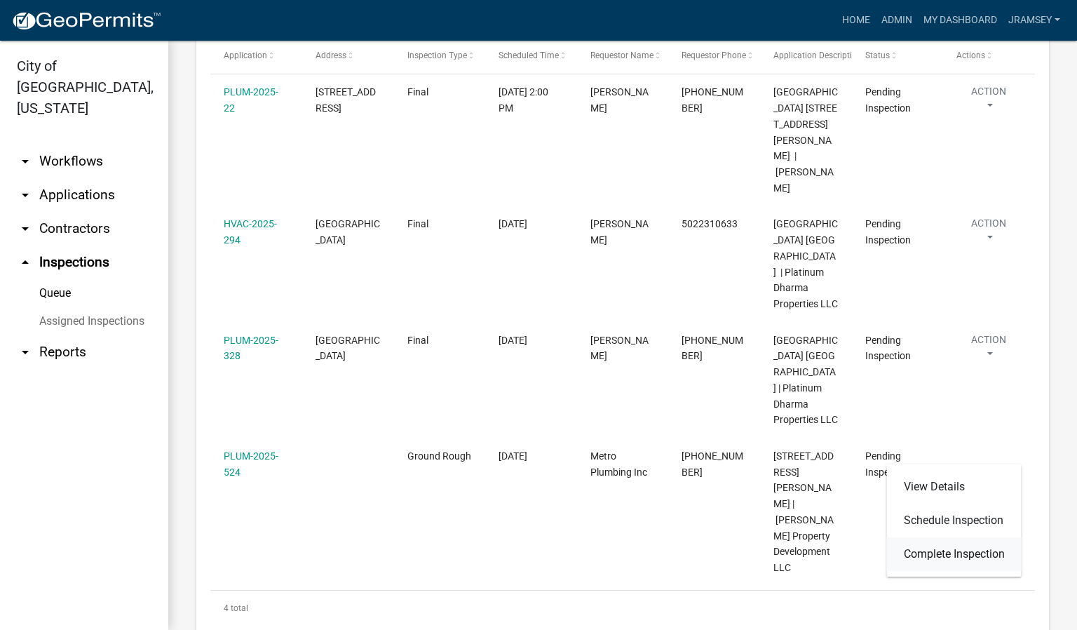
click at [937, 550] on link "Complete Inspection" at bounding box center [954, 554] width 135 height 34
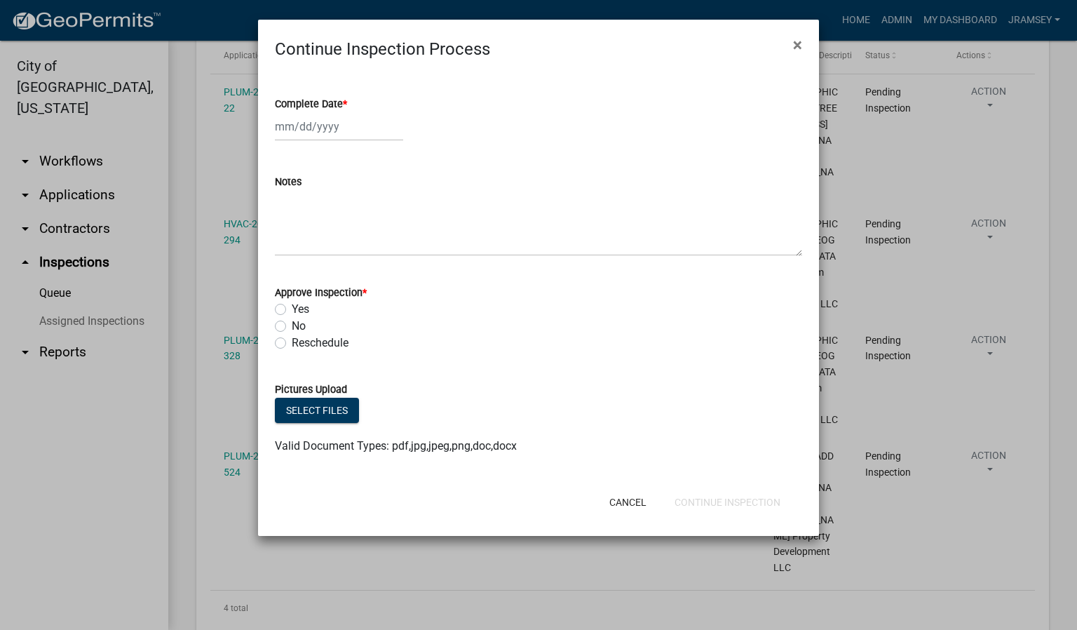
select select "10"
select select "2025"
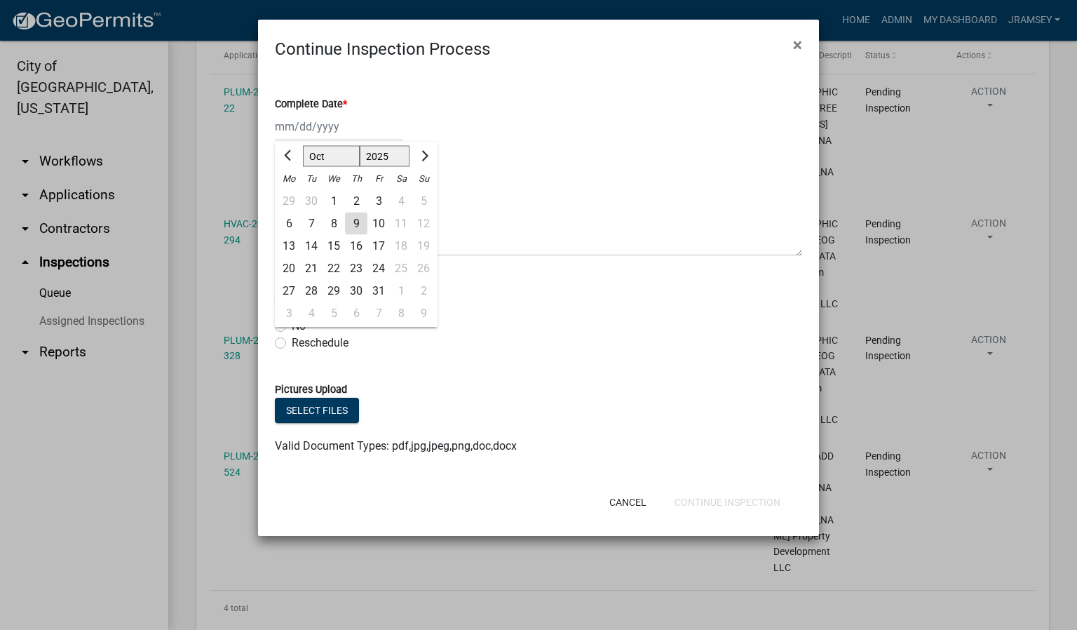
click at [301, 124] on div "[PERSON_NAME] Feb Mar Apr [PERSON_NAME][DATE] Oct Nov [DATE] 1526 1527 1528 152…" at bounding box center [339, 126] width 128 height 29
click at [358, 226] on div "9" at bounding box center [356, 223] width 22 height 22
type input "[DATE]"
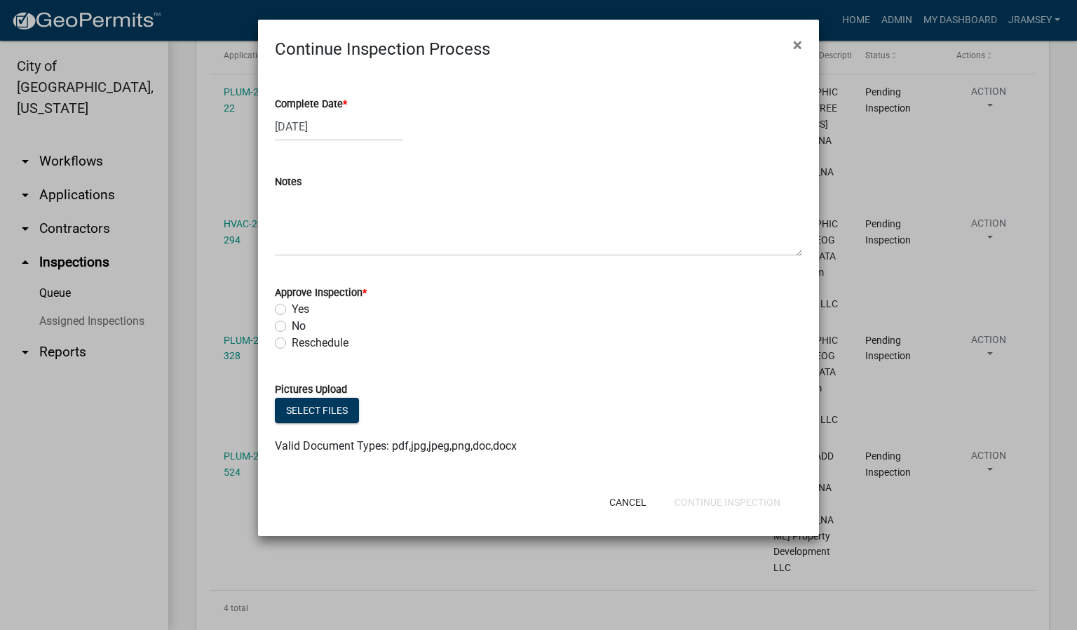
click at [292, 307] on label "Yes" at bounding box center [301, 309] width 18 height 17
click at [292, 307] on input "Yes" at bounding box center [296, 305] width 9 height 9
radio input "true"
click at [726, 501] on button "Continue Inspection" at bounding box center [727, 501] width 128 height 25
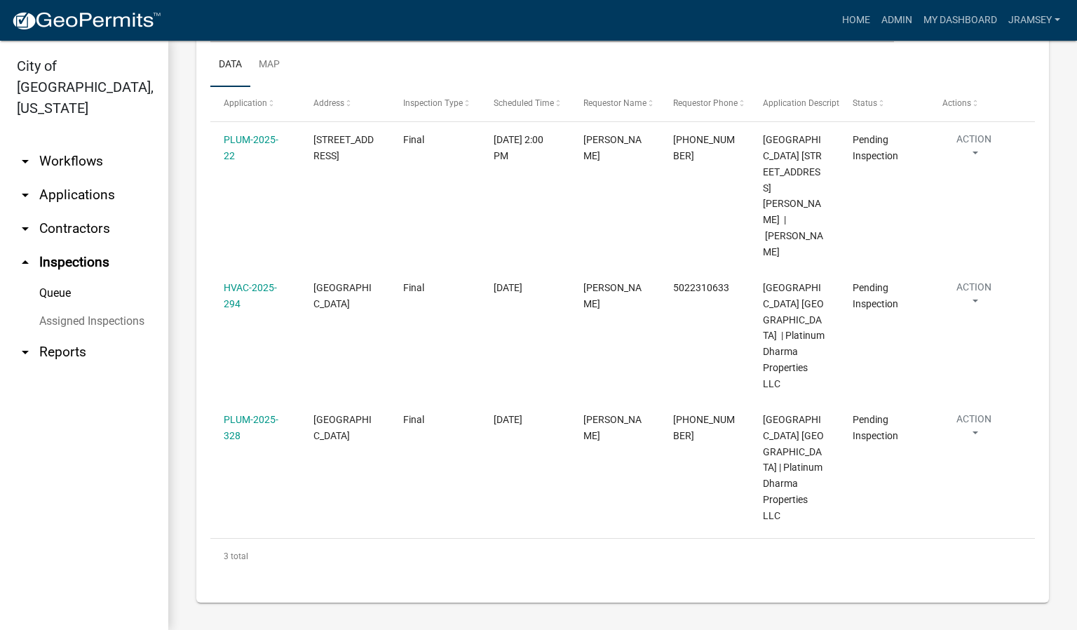
scroll to position [175, 0]
